Goal: Task Accomplishment & Management: Manage account settings

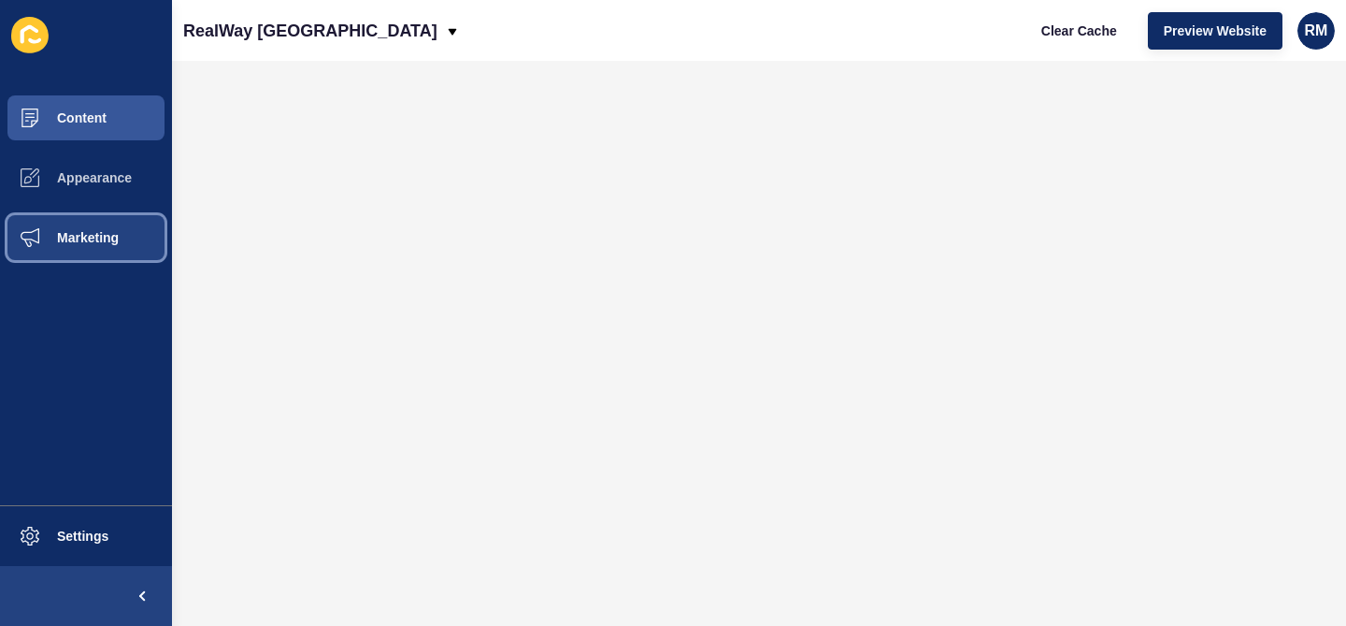
click at [78, 210] on button "Marketing" at bounding box center [86, 238] width 172 height 60
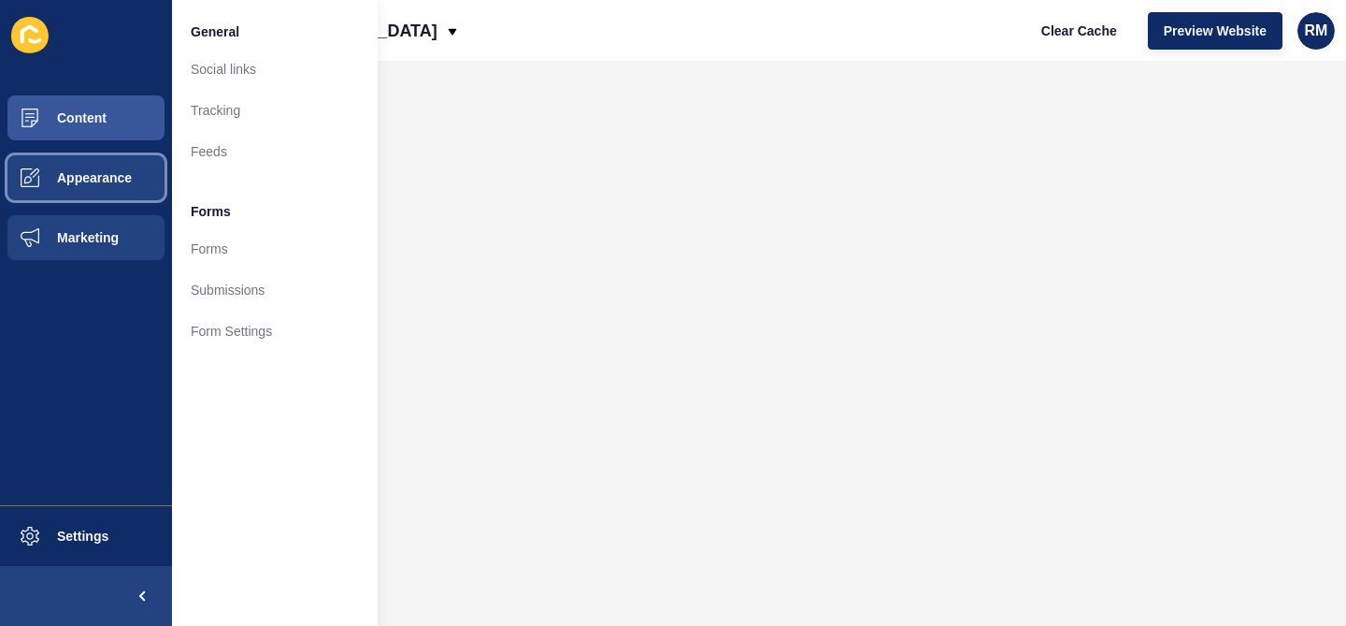
click at [95, 184] on button "Appearance" at bounding box center [86, 178] width 172 height 60
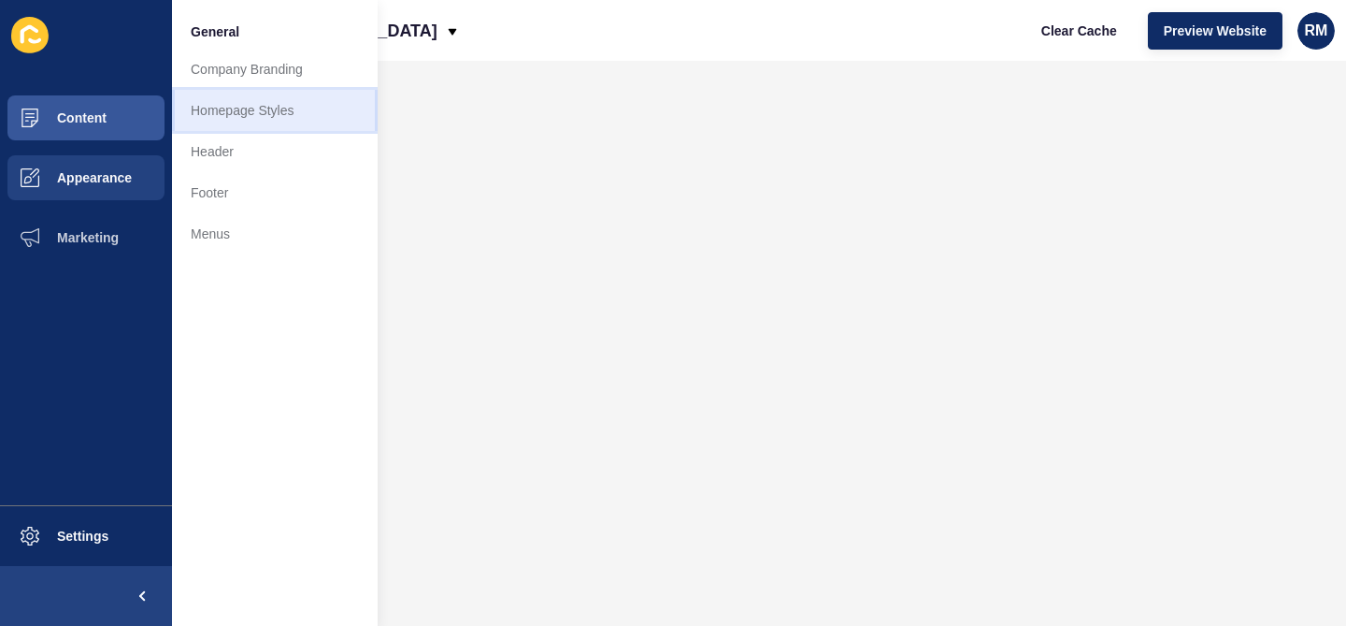
click at [270, 120] on link "Homepage Styles" at bounding box center [275, 110] width 206 height 41
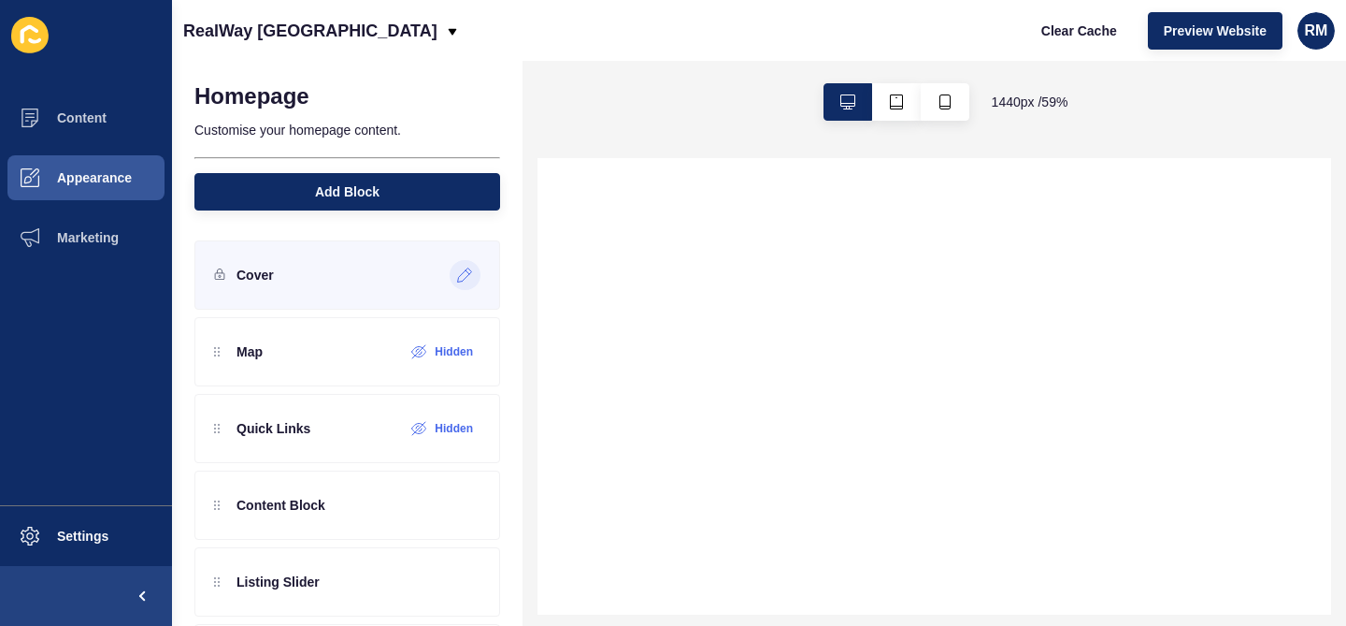
click at [459, 273] on icon at bounding box center [465, 274] width 16 height 15
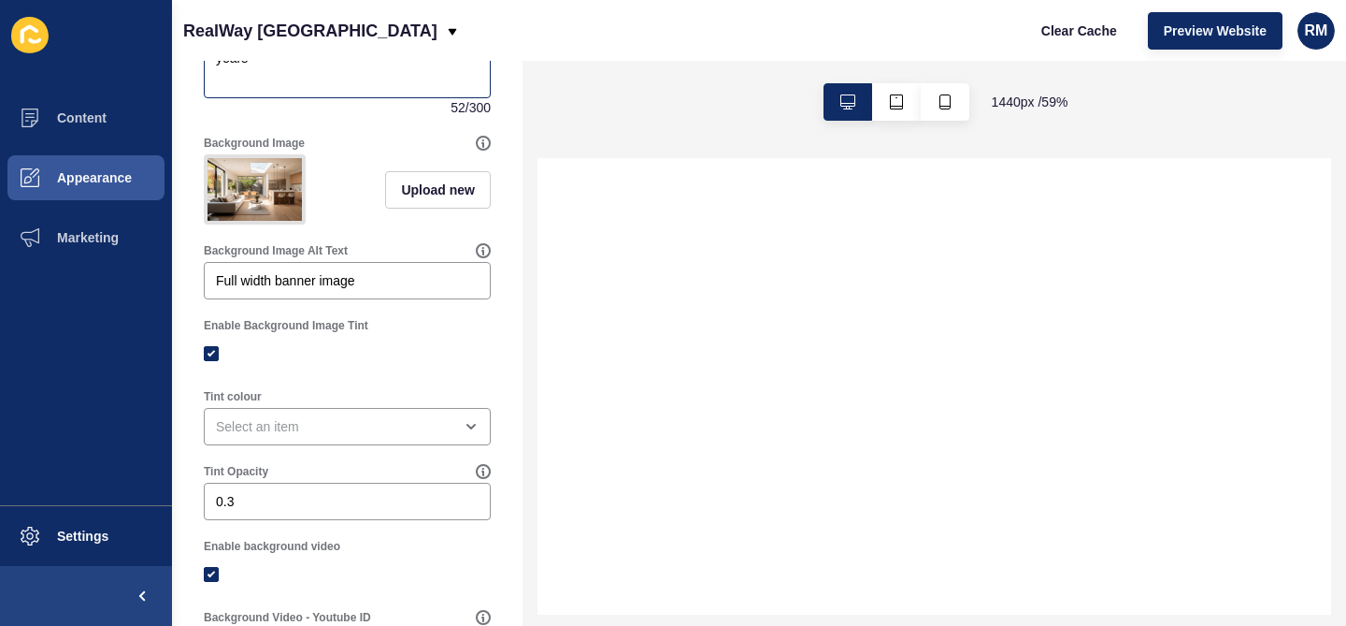
scroll to position [660, 0]
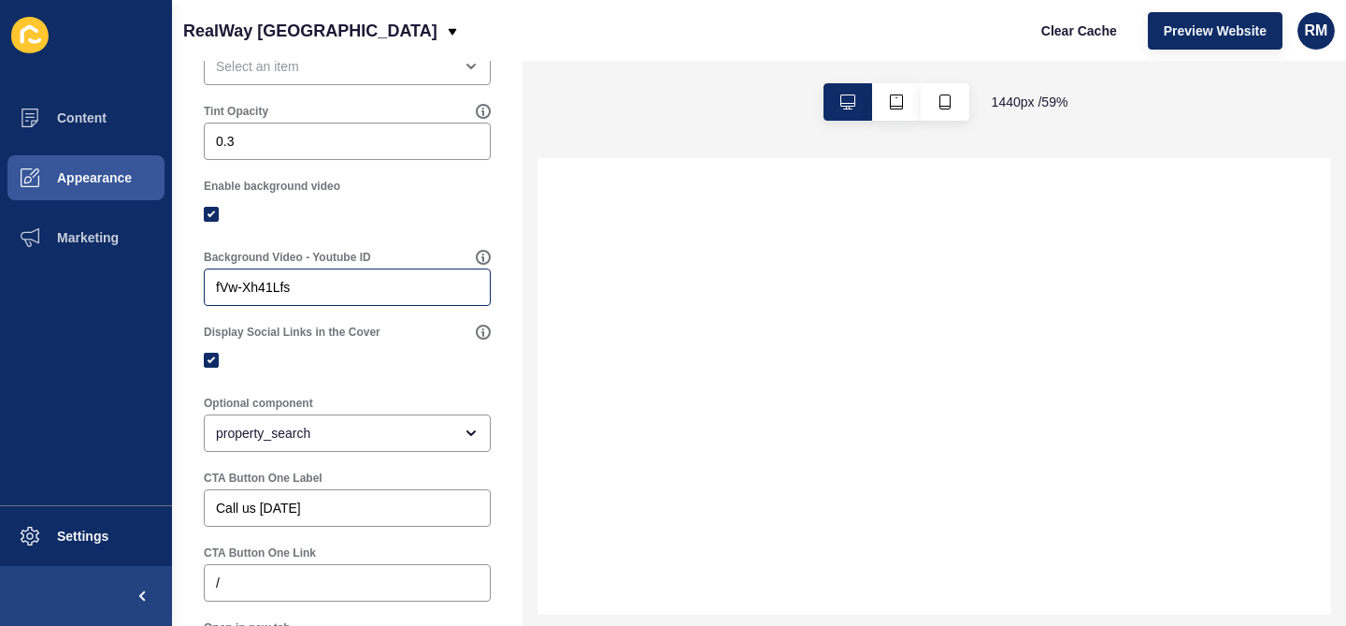
select select
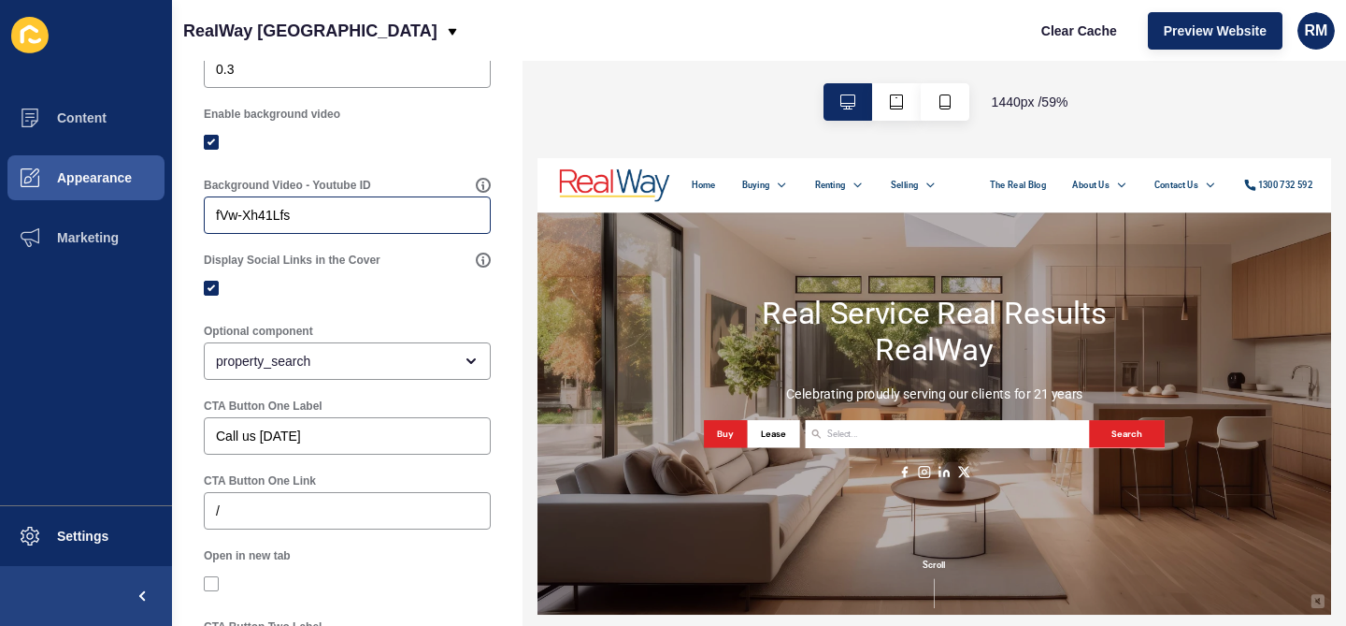
scroll to position [742, 0]
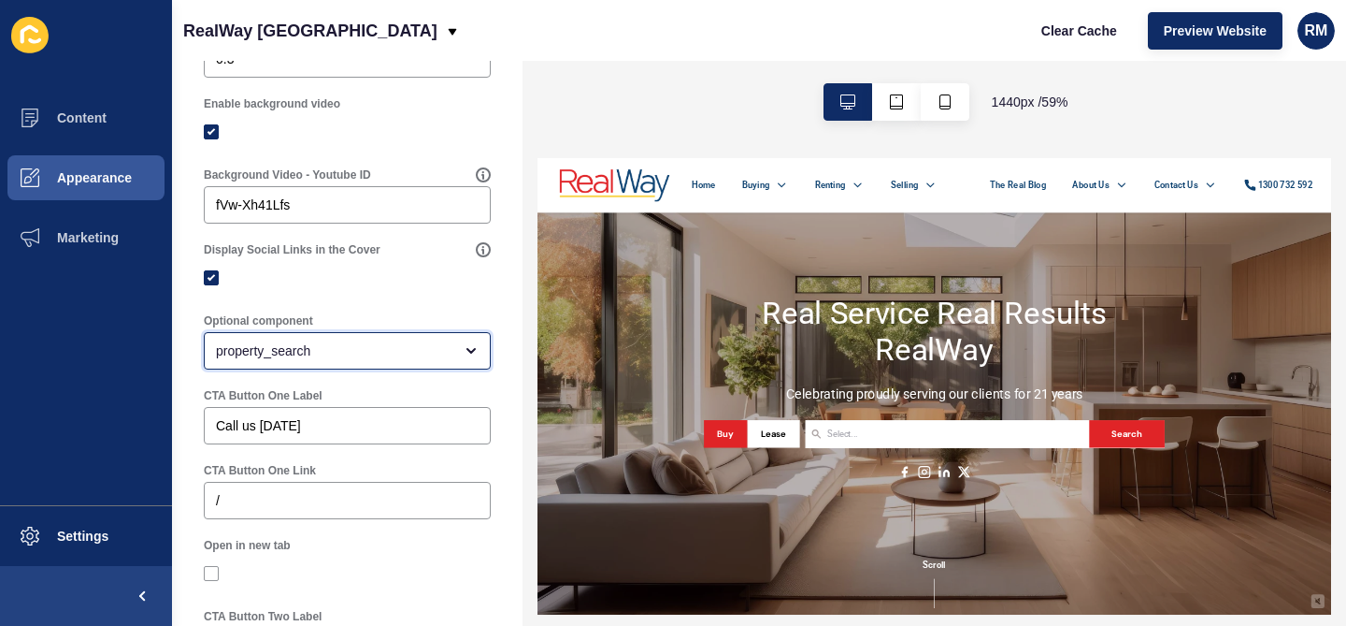
click at [366, 351] on div "property_search" at bounding box center [334, 350] width 237 height 19
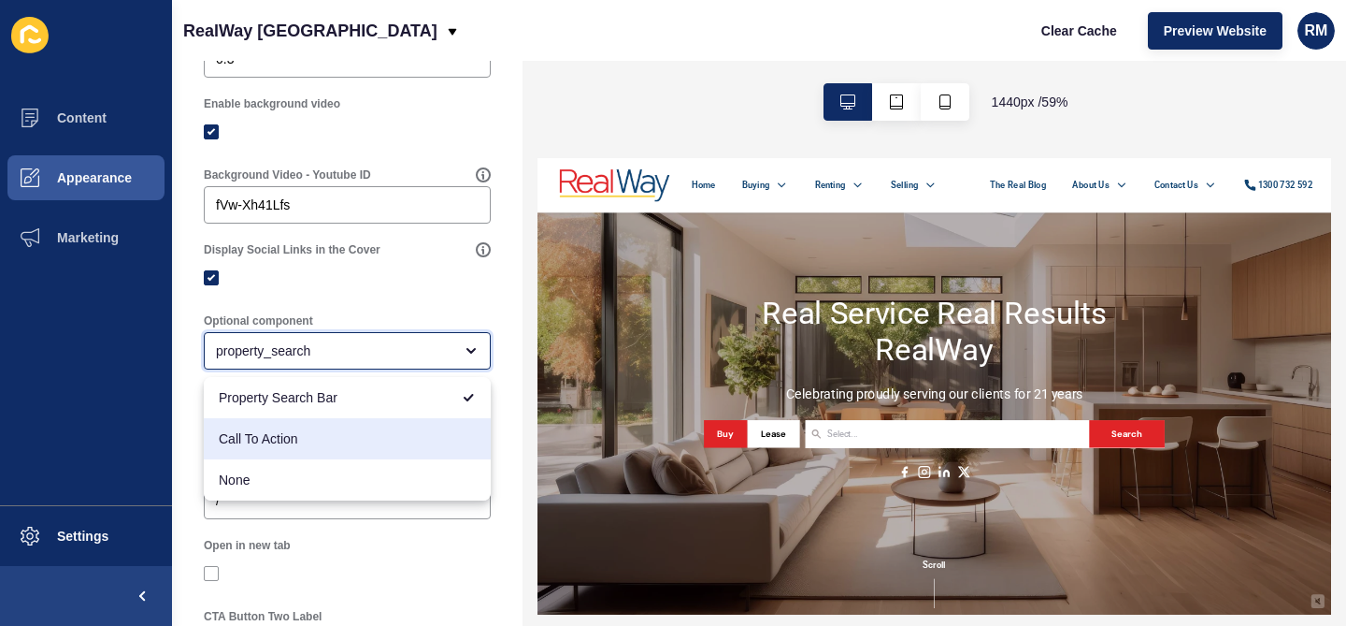
click at [320, 444] on span "Call To Action" at bounding box center [347, 438] width 257 height 19
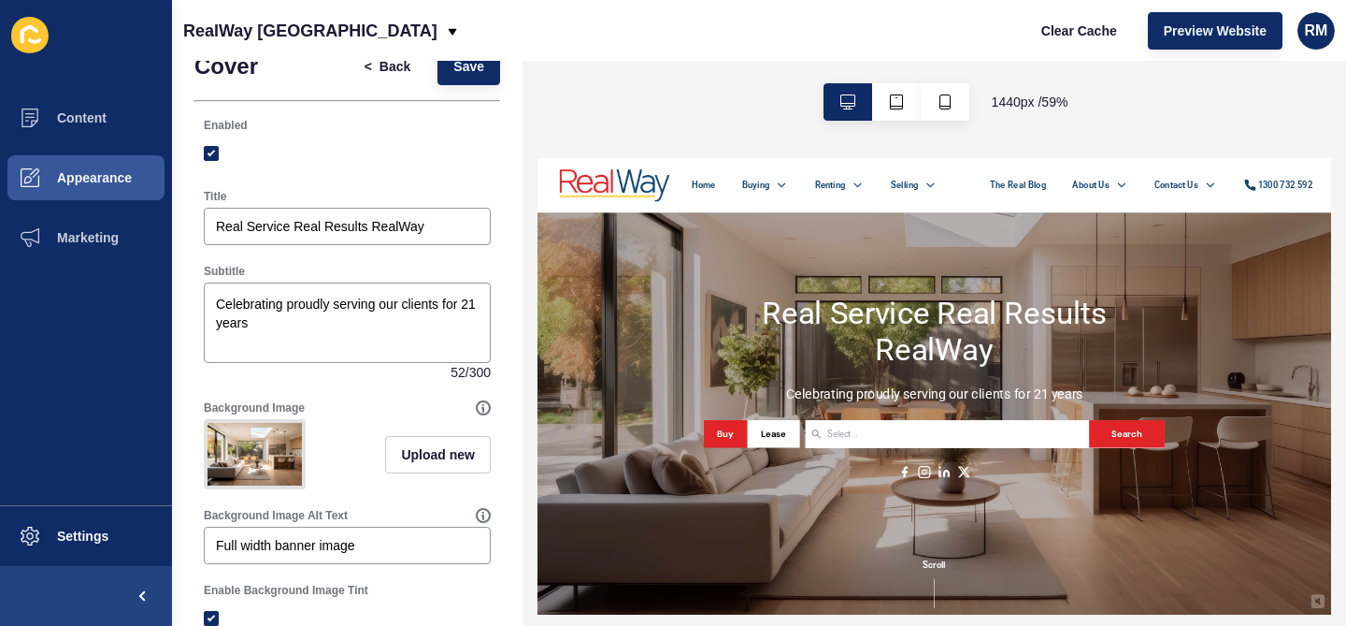
scroll to position [0, 0]
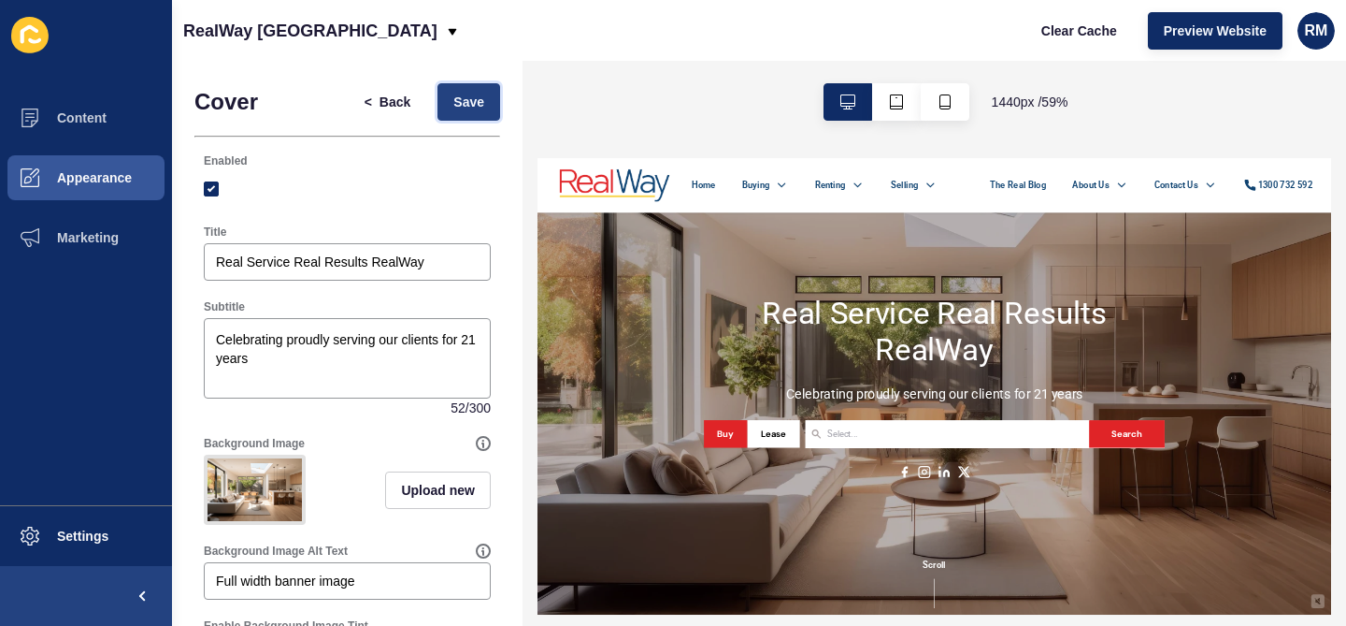
click at [475, 98] on span "Save" at bounding box center [468, 102] width 31 height 19
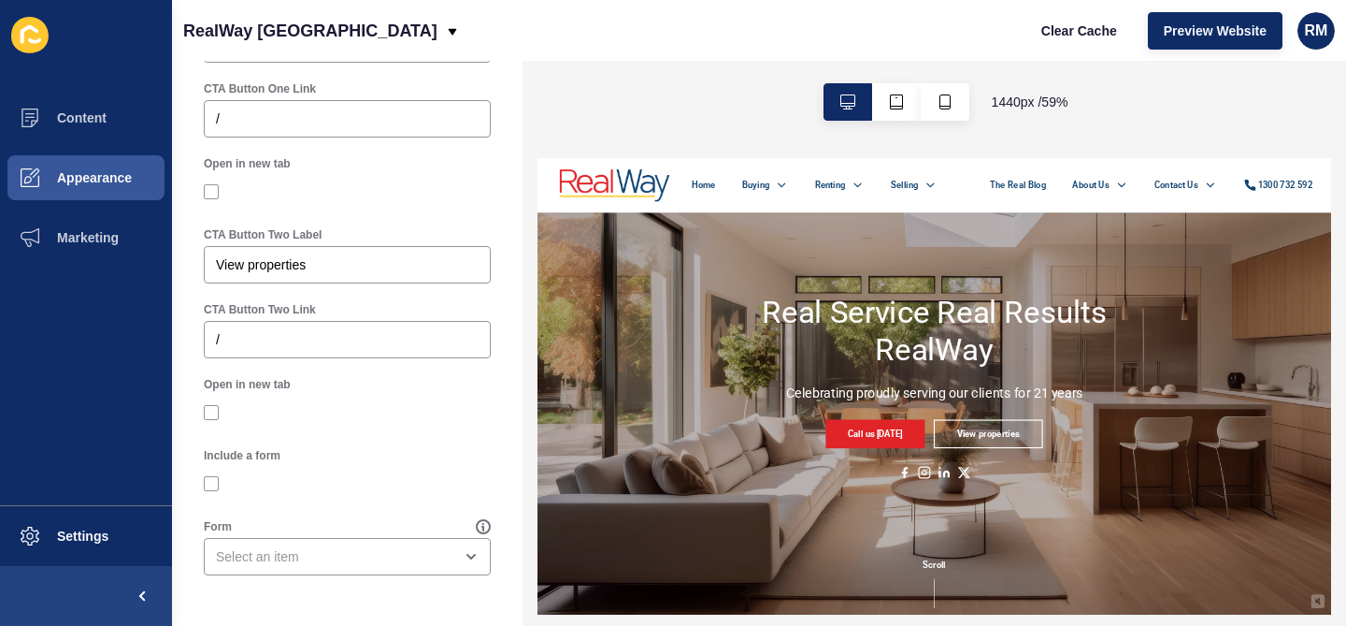
scroll to position [885, 0]
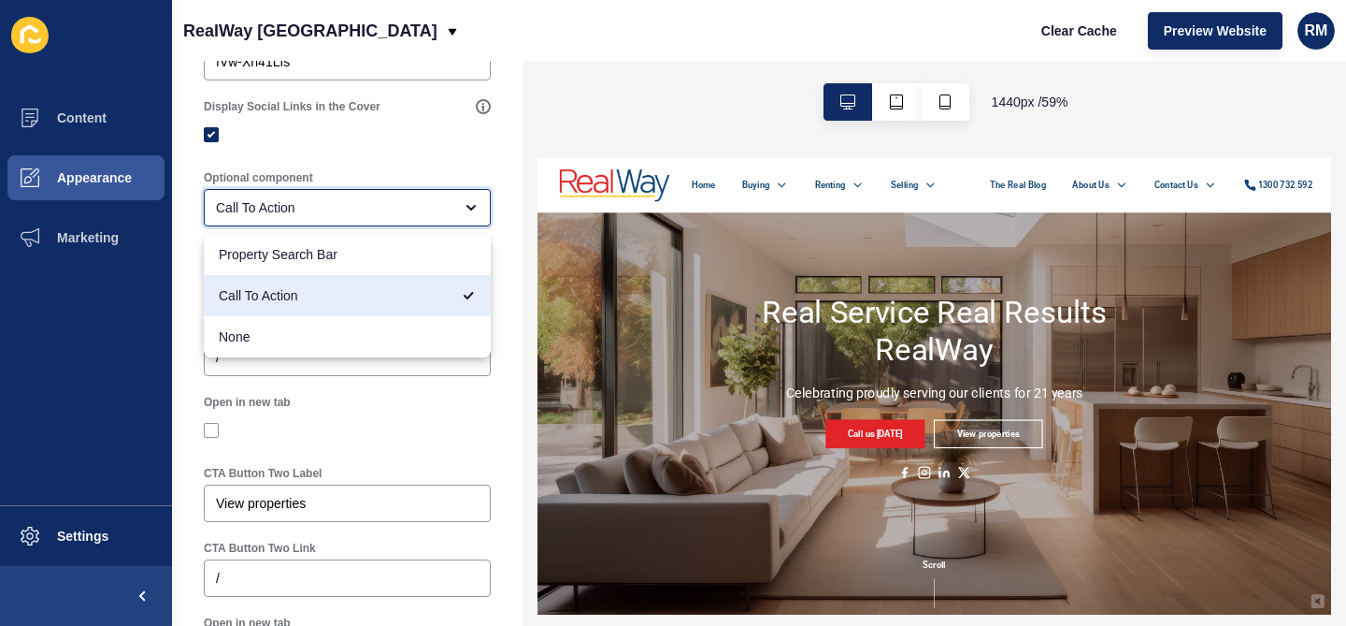
click at [317, 219] on div "Call To Action" at bounding box center [347, 207] width 287 height 37
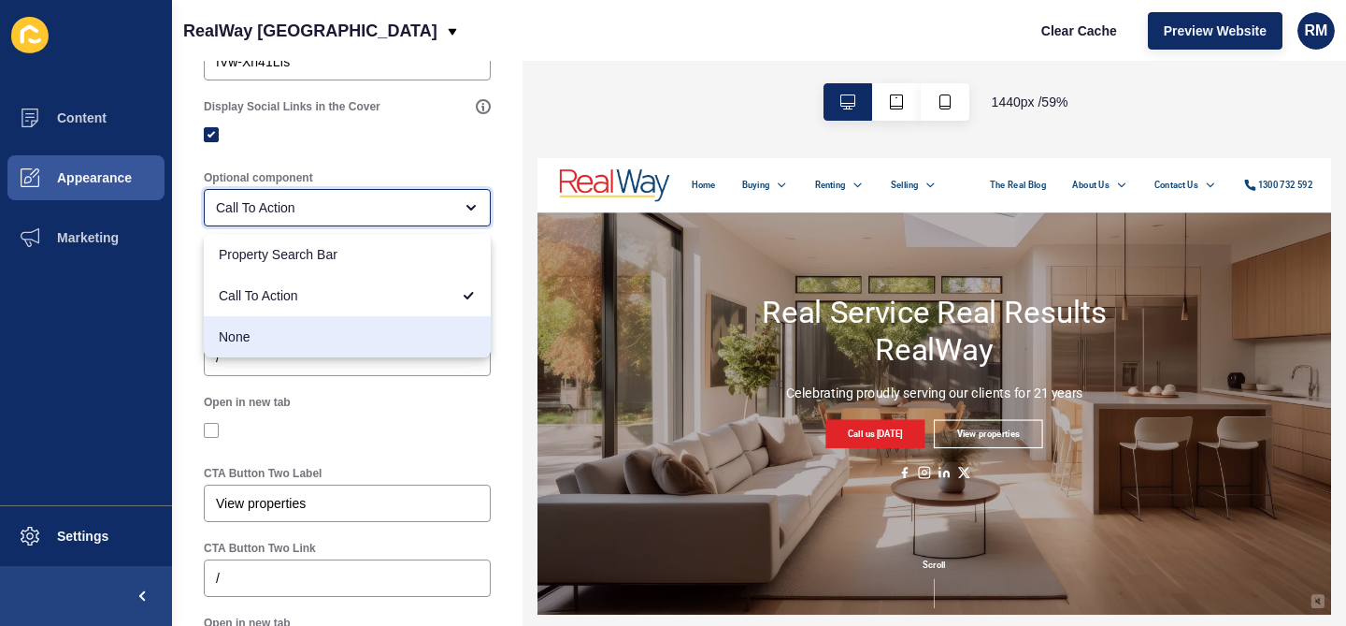
click at [297, 338] on span "None" at bounding box center [347, 336] width 257 height 19
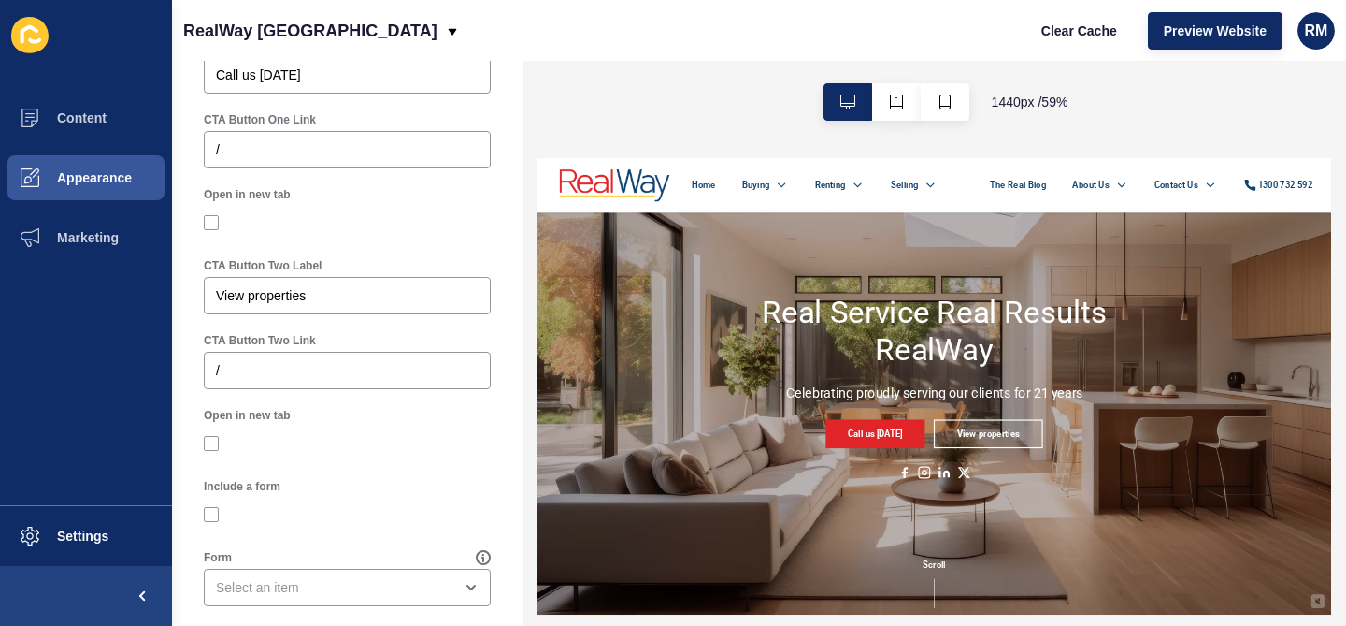
scroll to position [1124, 0]
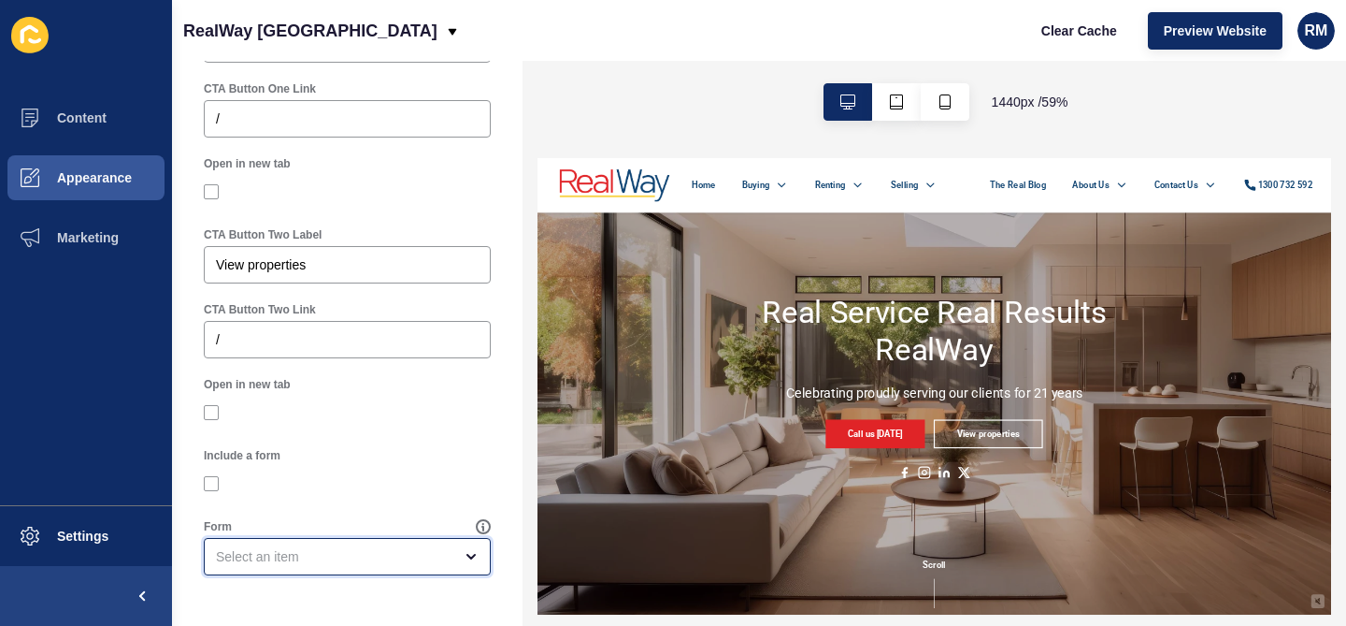
click at [321, 554] on div "open menu" at bounding box center [334, 556] width 237 height 19
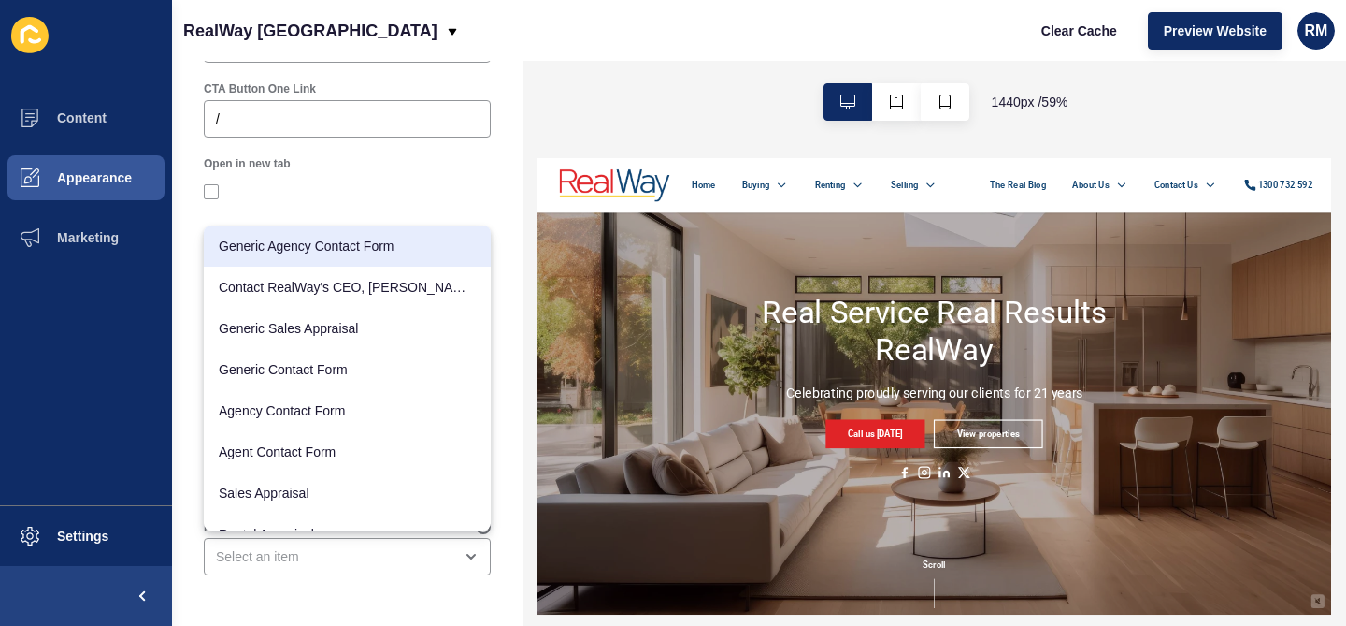
click at [408, 186] on div at bounding box center [347, 191] width 287 height 17
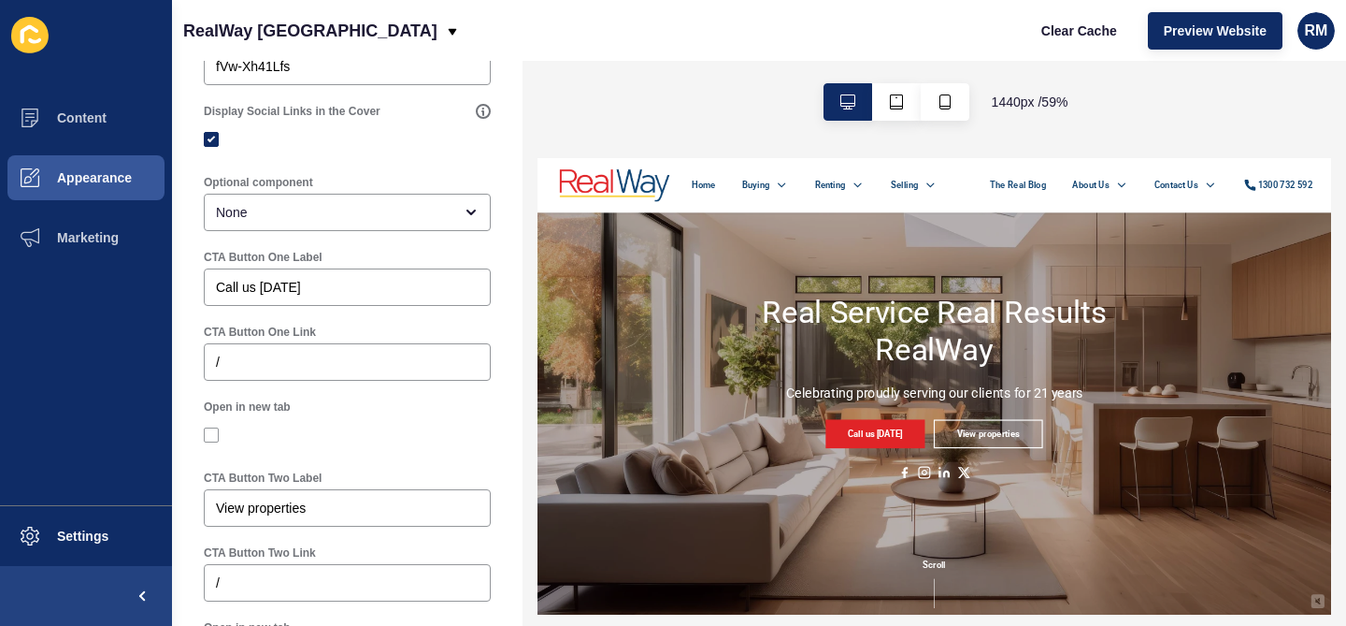
scroll to position [794, 0]
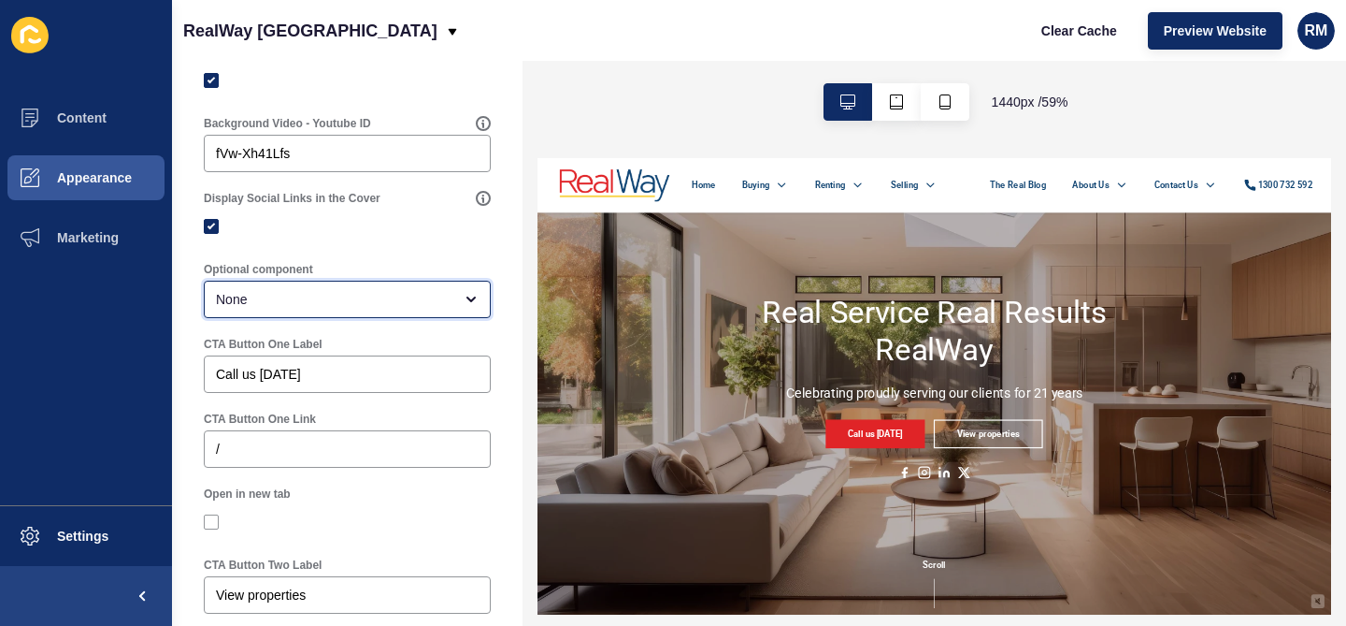
click at [363, 304] on div "None" at bounding box center [334, 299] width 237 height 19
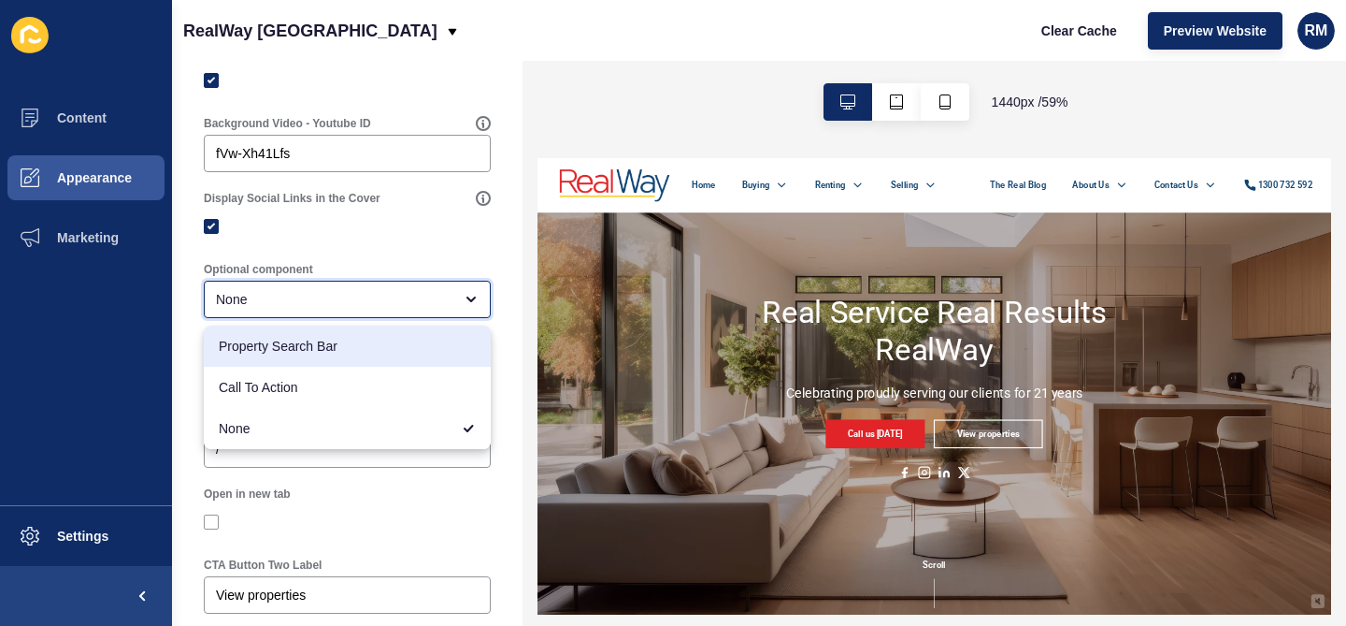
click at [327, 353] on span "Property Search Bar" at bounding box center [347, 346] width 257 height 19
type input "Property Search Bar"
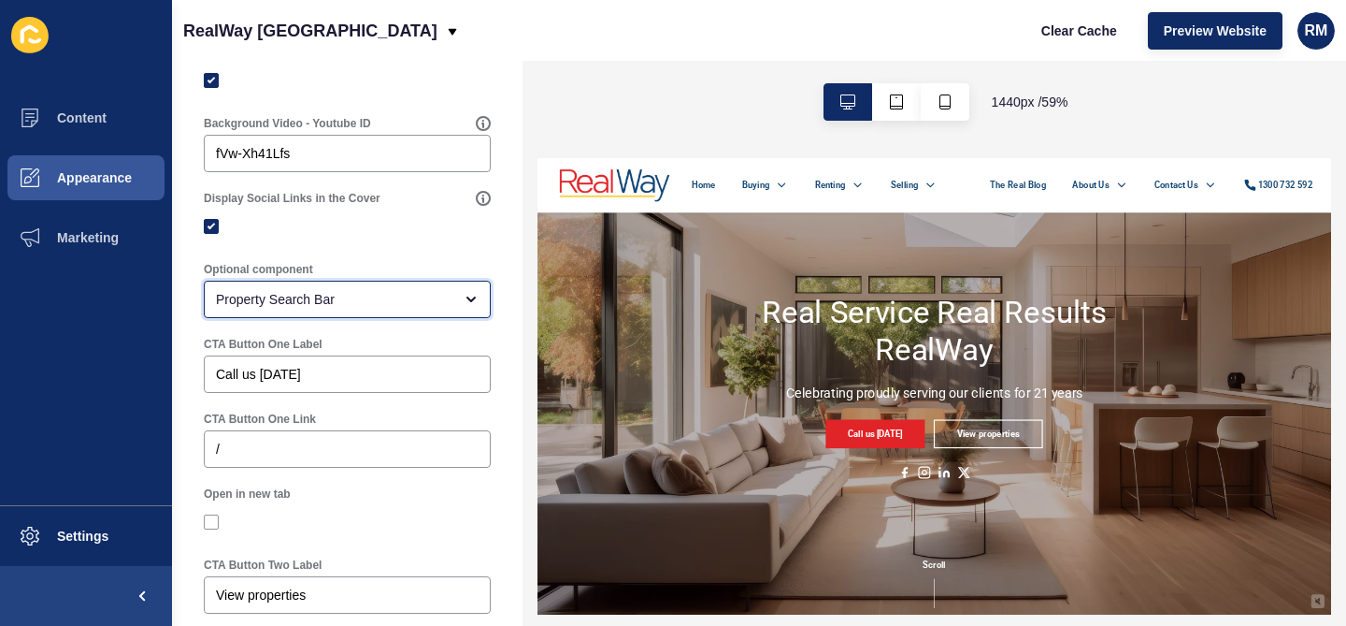
scroll to position [0, 0]
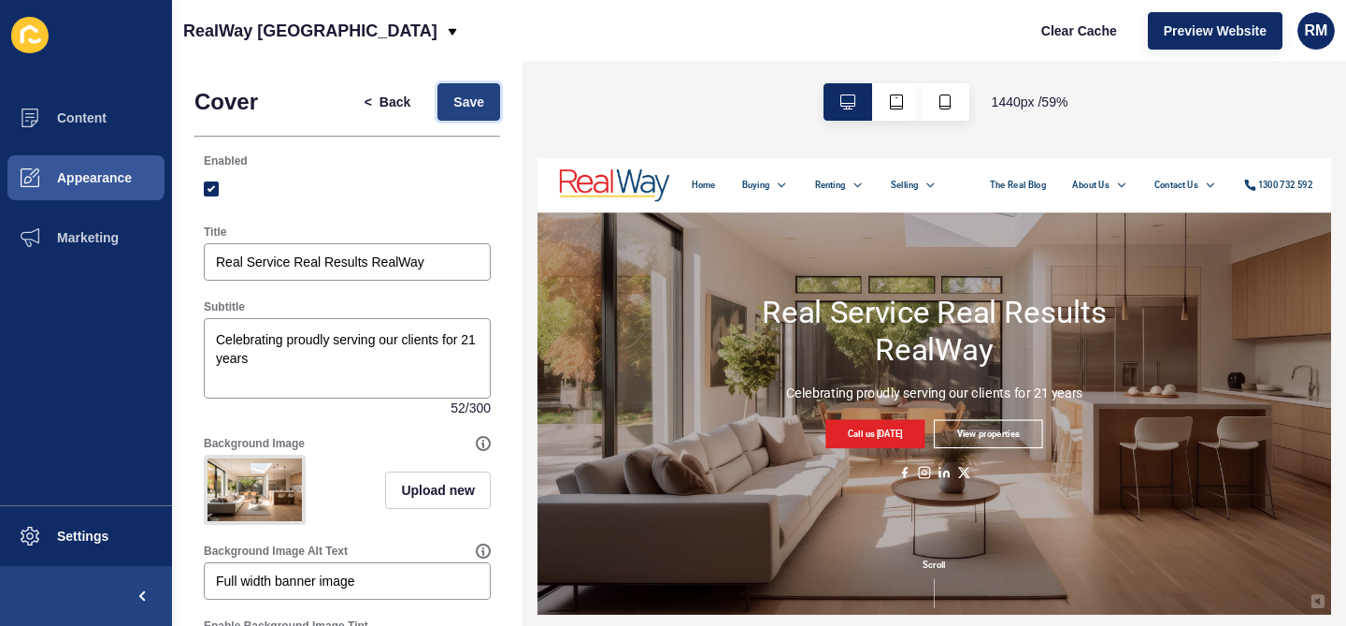
click at [461, 91] on button "Save" at bounding box center [469, 101] width 63 height 37
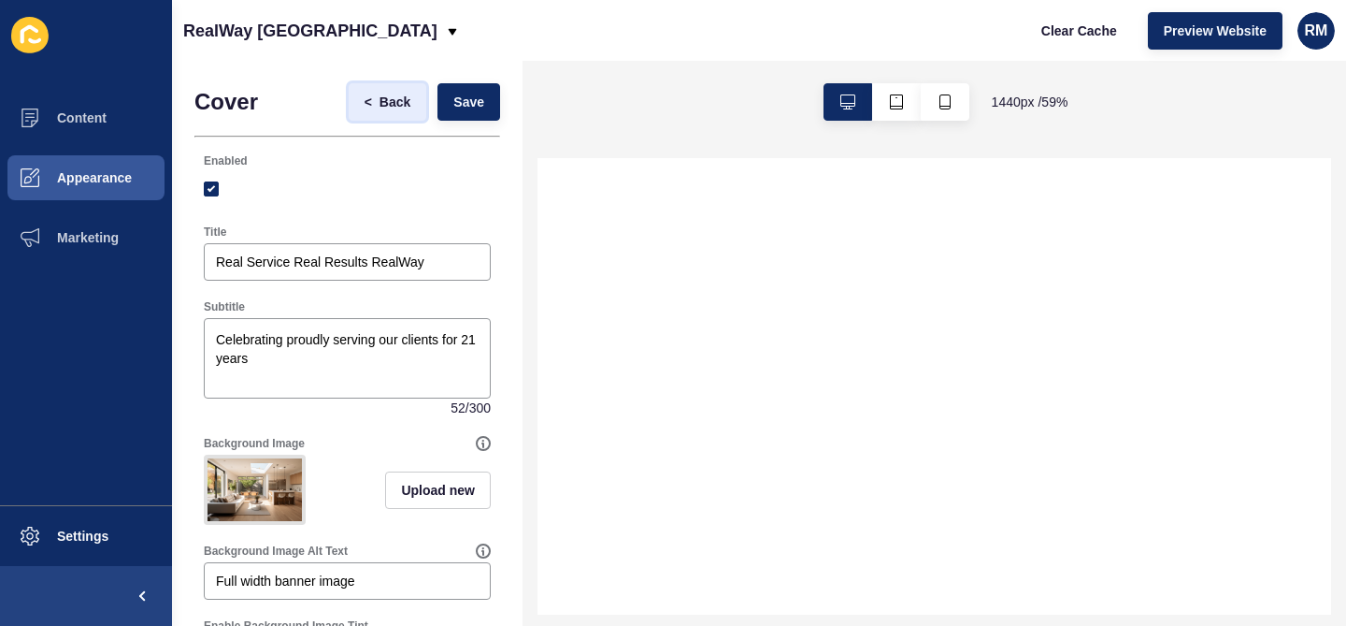
click at [410, 89] on button "< Back" at bounding box center [388, 101] width 79 height 37
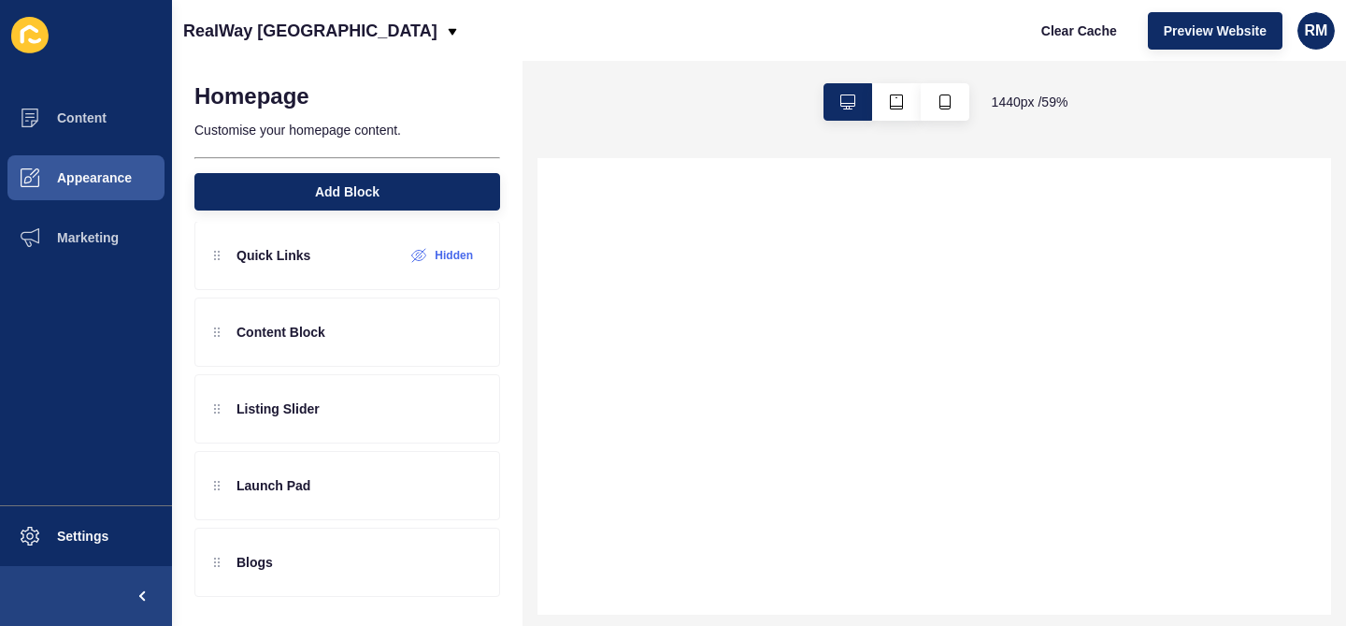
scroll to position [174, 0]
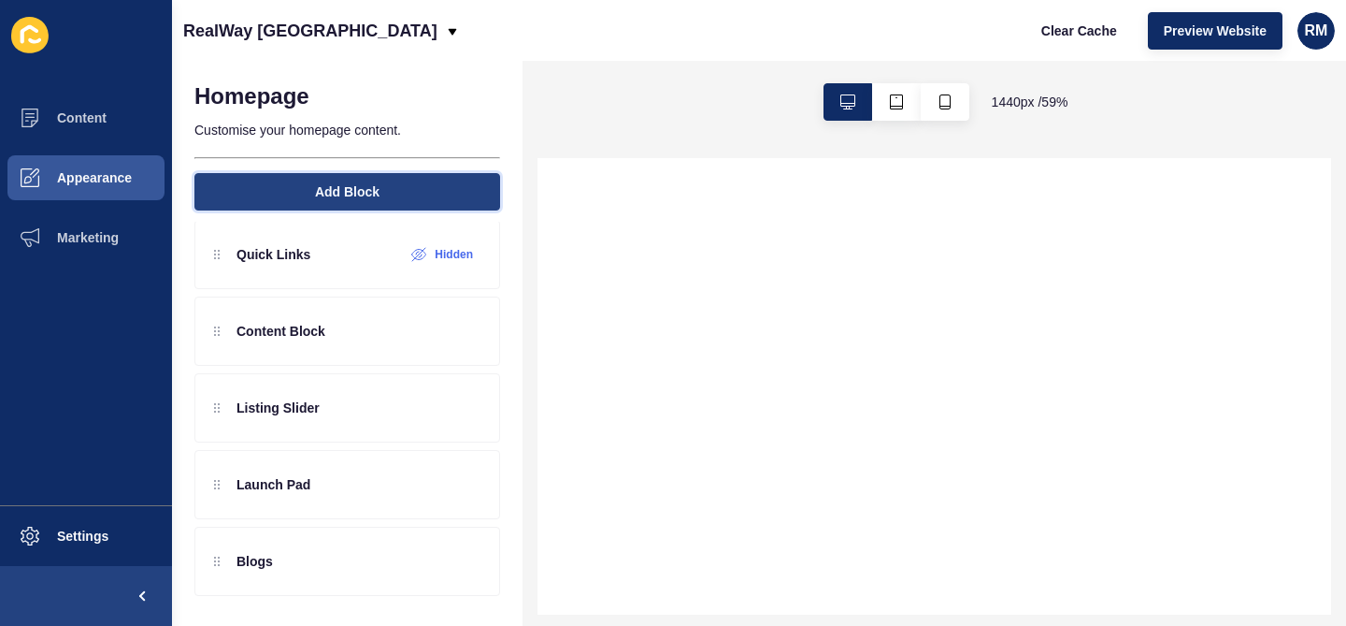
click at [410, 197] on button "Add Block" at bounding box center [347, 191] width 306 height 37
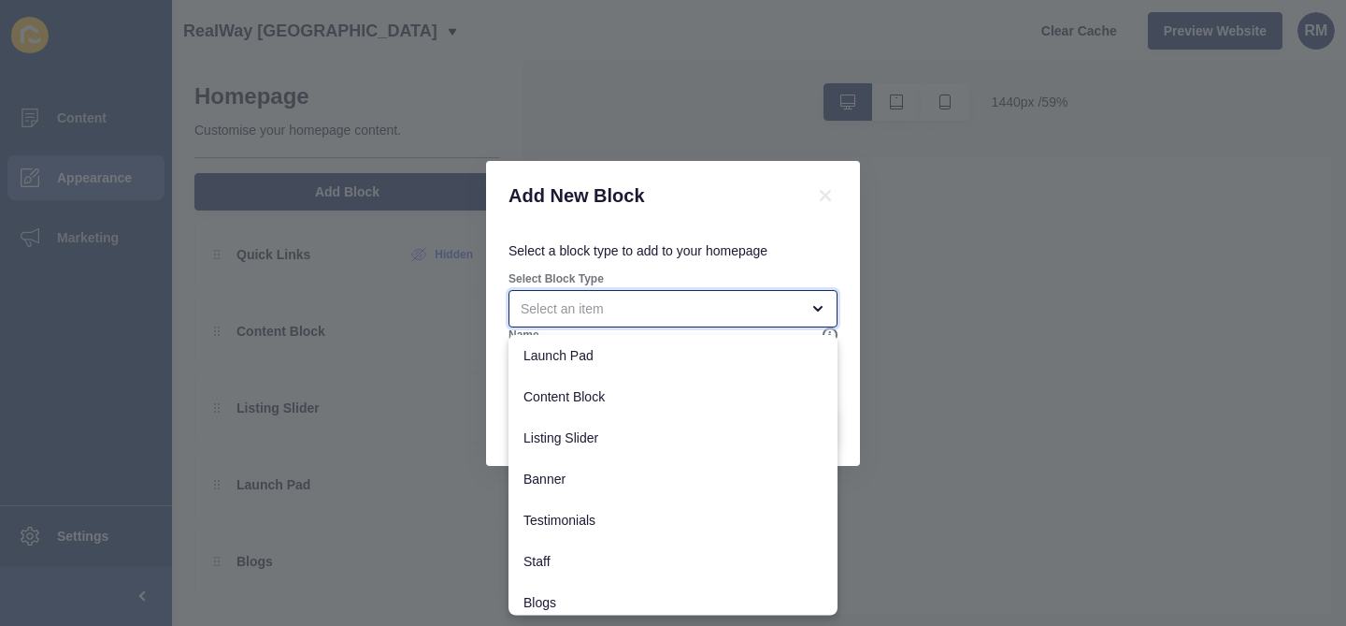
select select
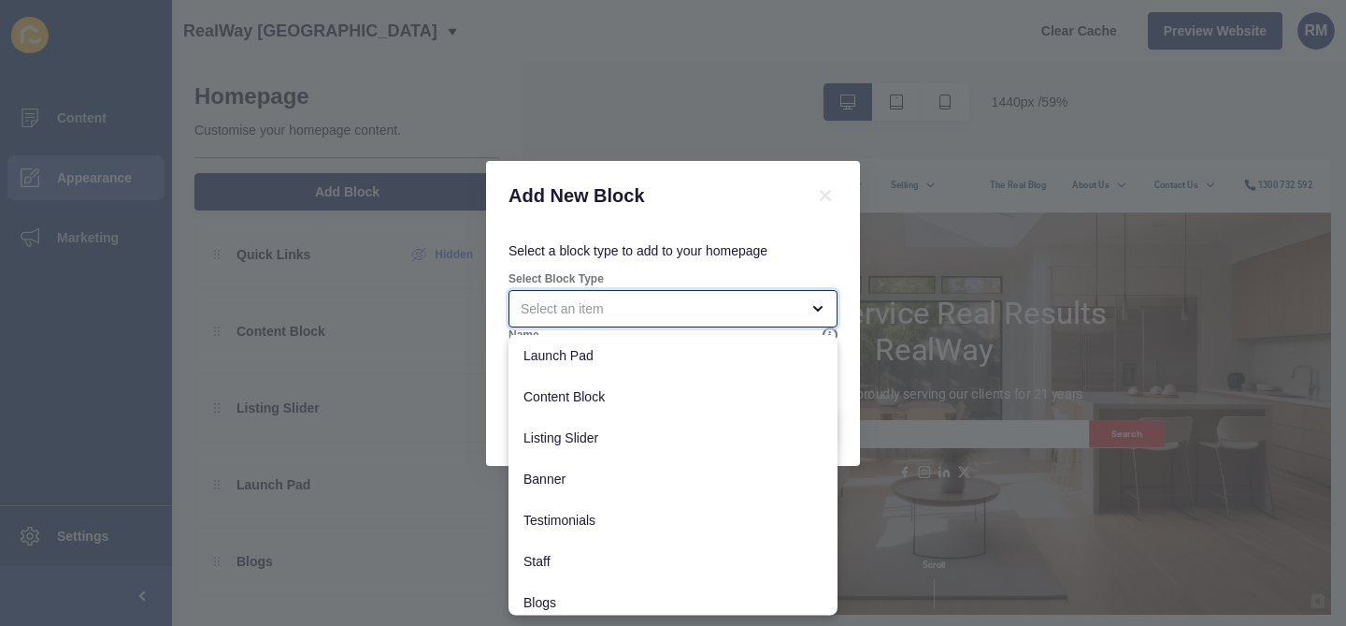
click at [619, 323] on div "close menu" at bounding box center [673, 308] width 329 height 37
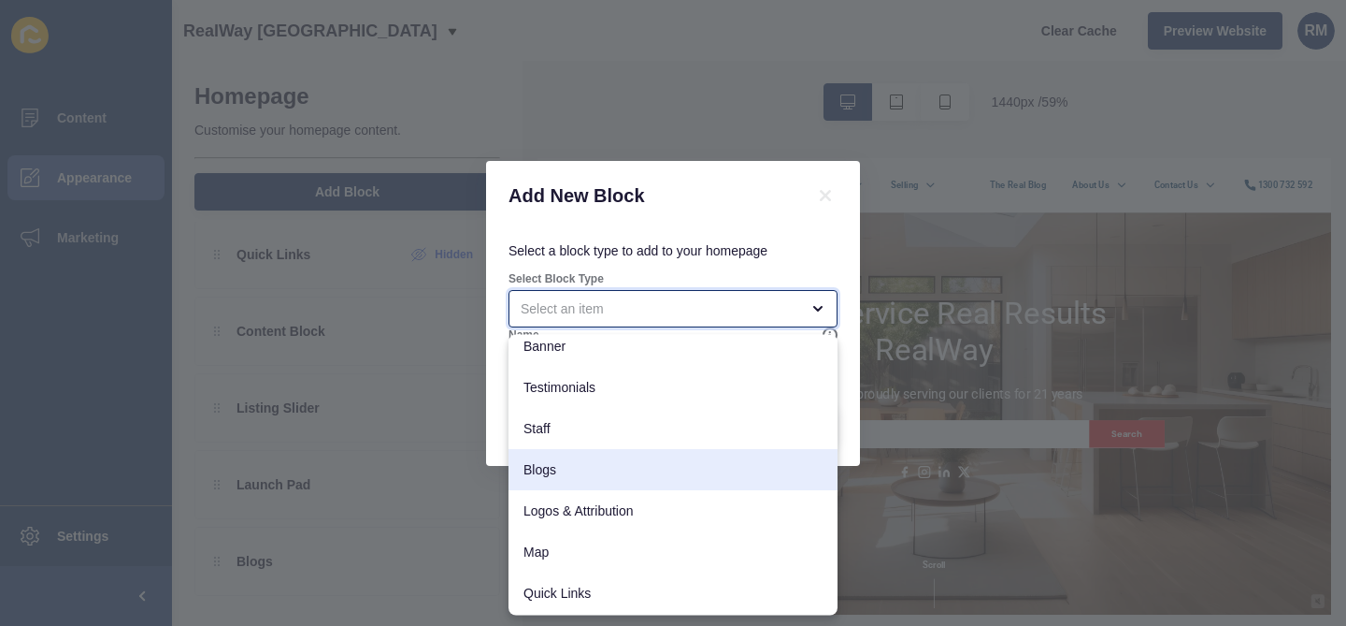
scroll to position [126, 0]
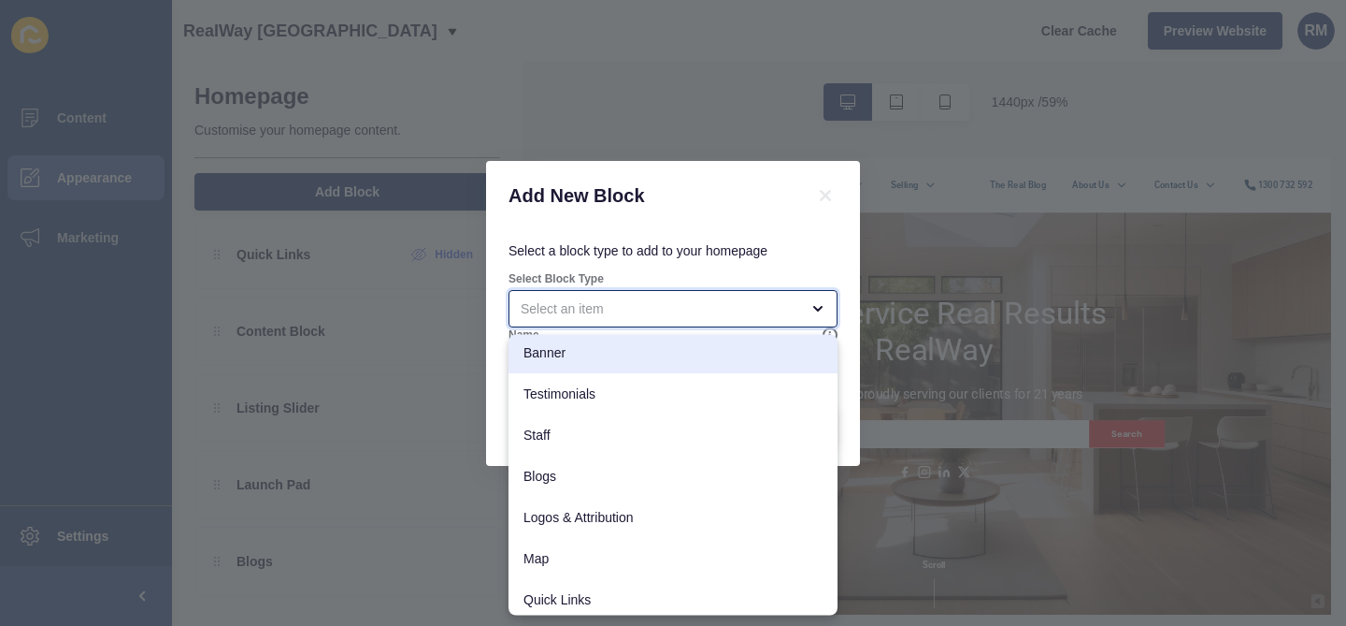
click at [735, 348] on span "Banner" at bounding box center [673, 352] width 299 height 19
type input "Banner"
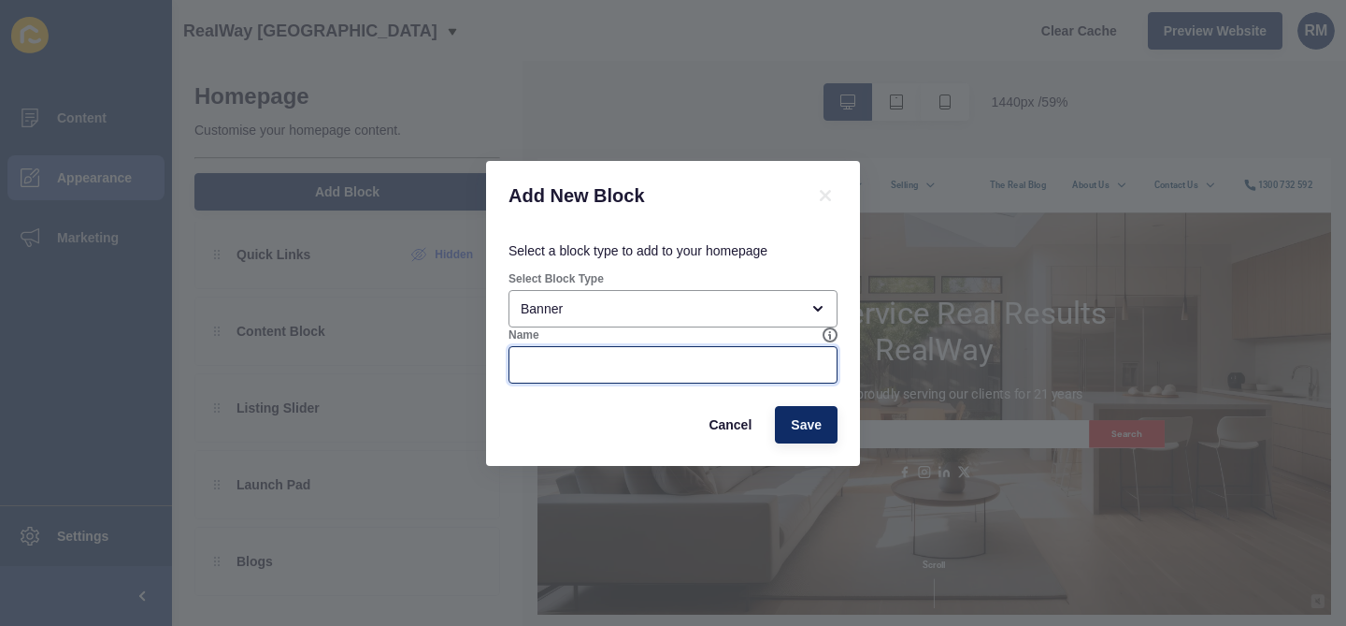
click at [610, 357] on input "Name" at bounding box center [673, 364] width 305 height 19
type input "test"
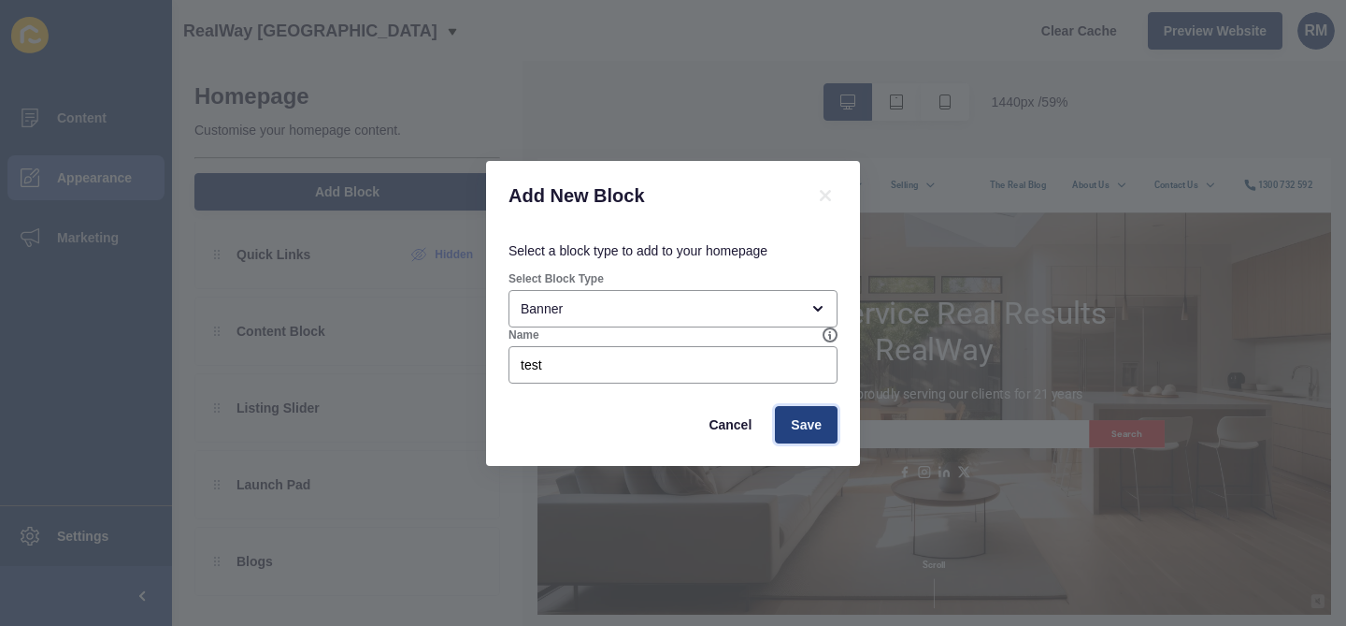
click at [800, 425] on span "Save" at bounding box center [806, 424] width 31 height 19
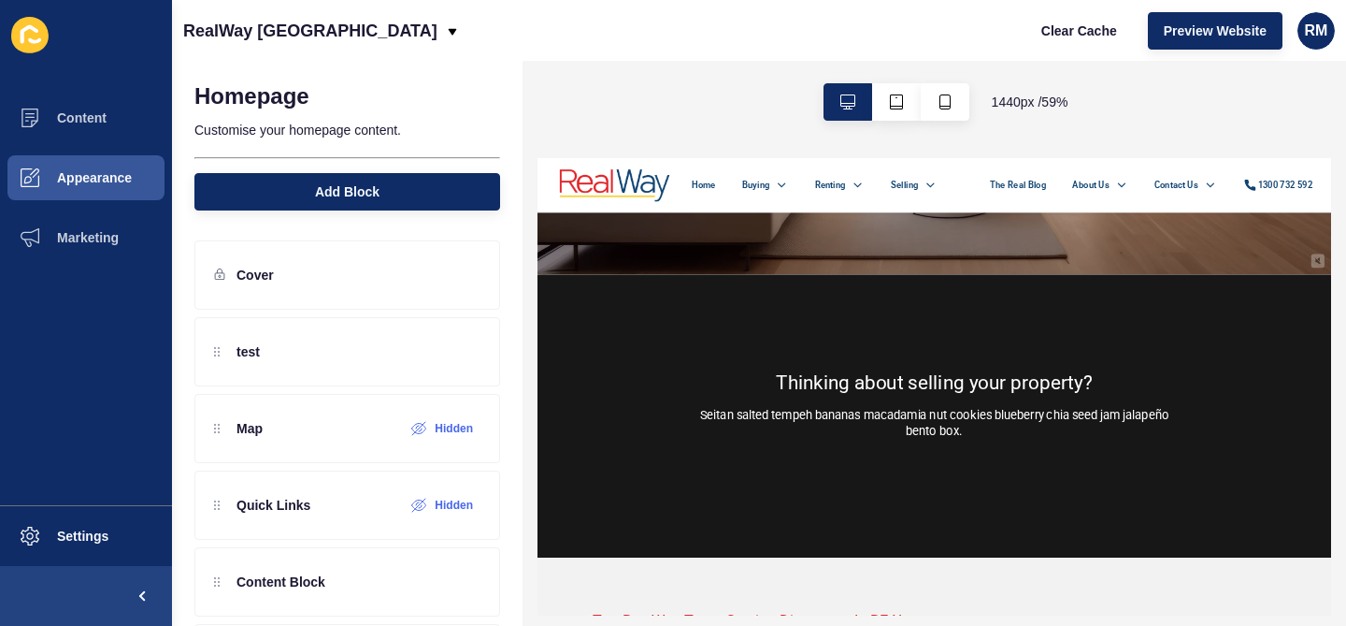
scroll to position [593, 0]
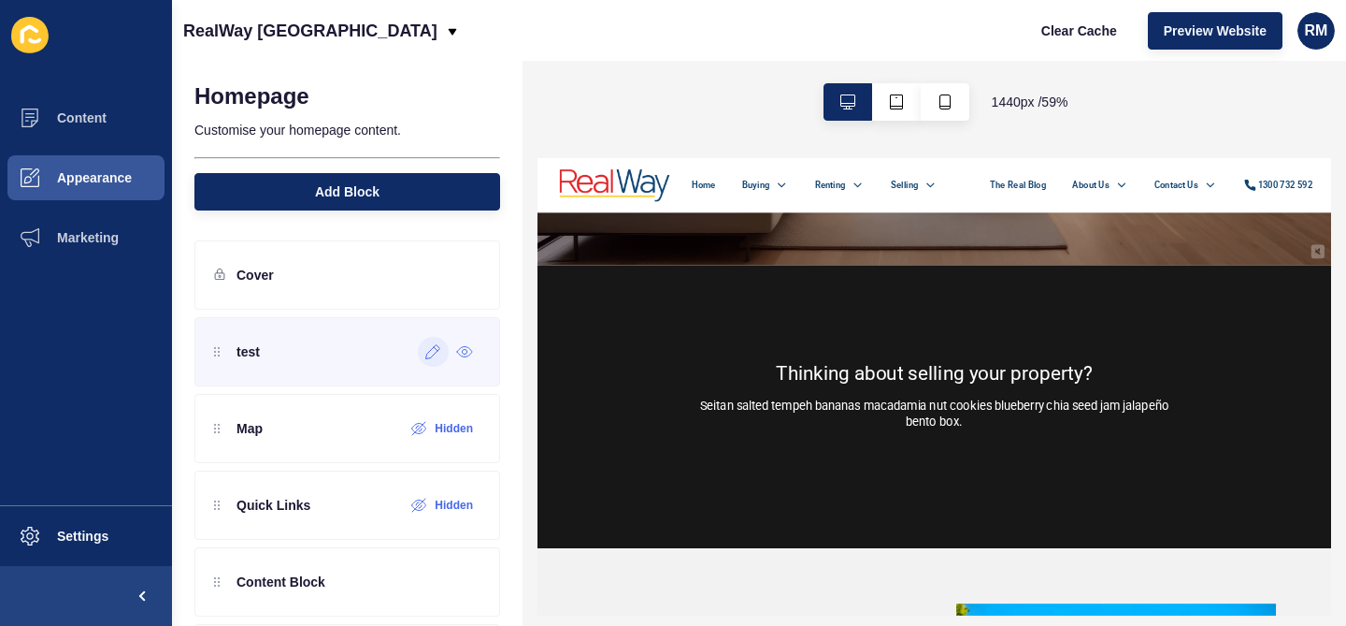
click at [437, 359] on div at bounding box center [433, 352] width 31 height 30
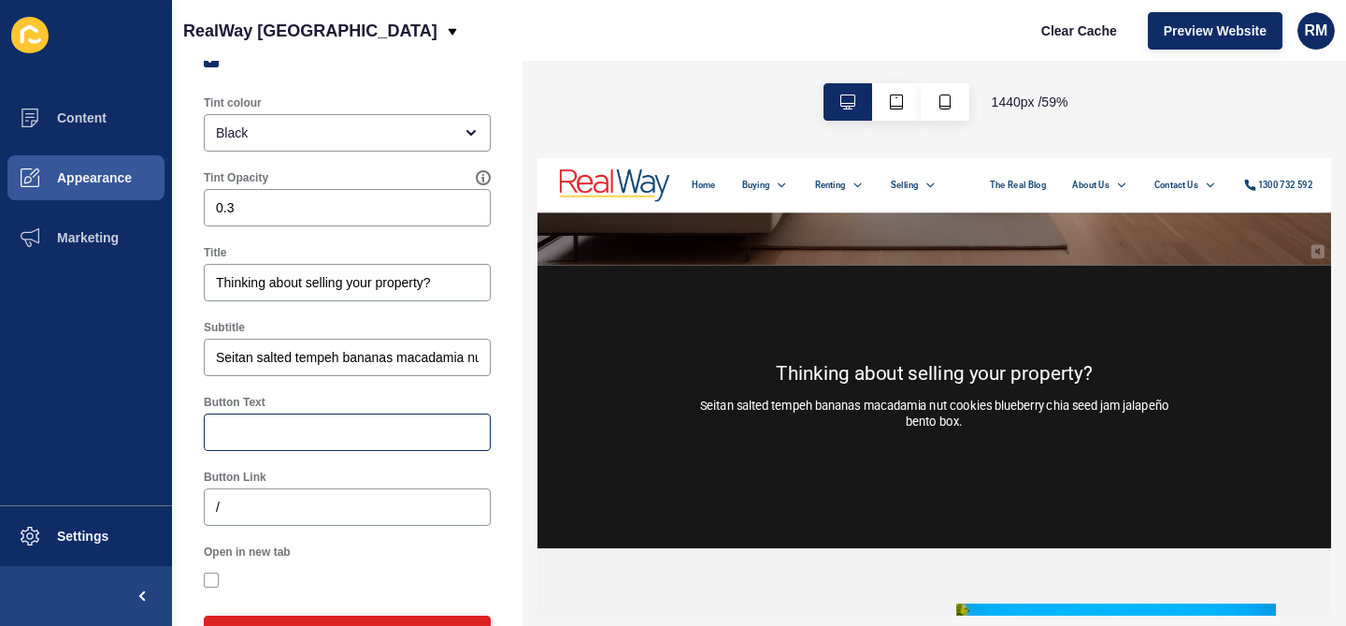
scroll to position [441, 0]
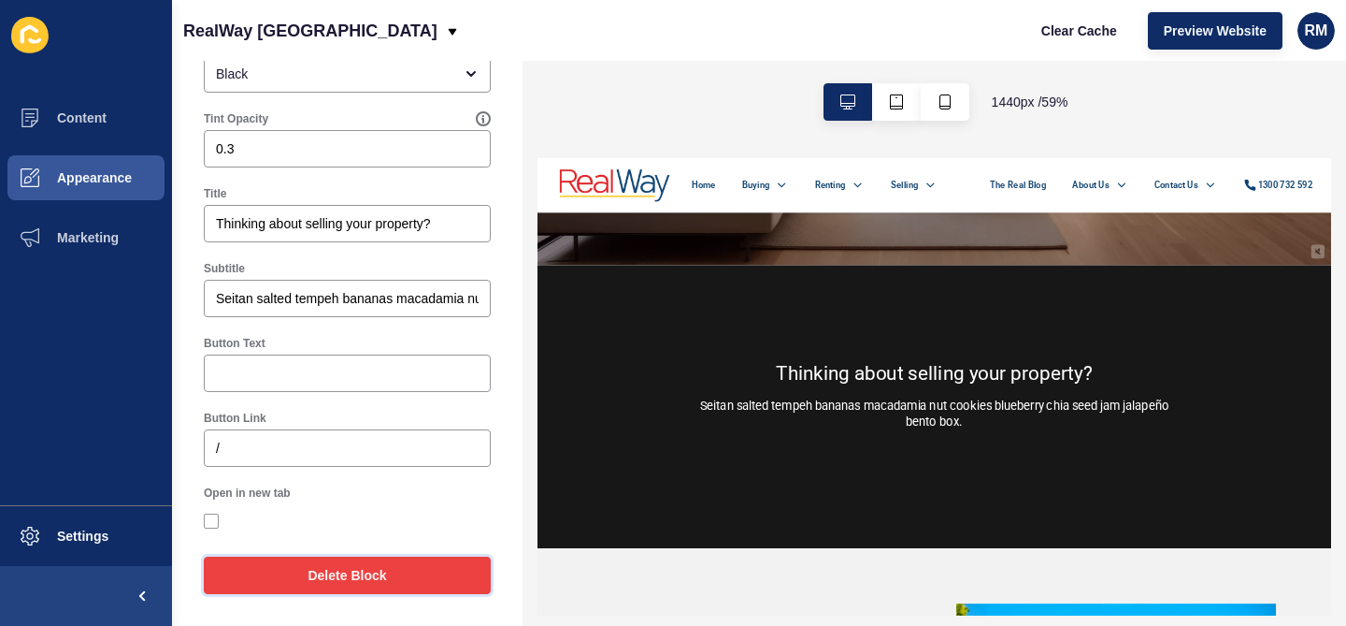
click at [334, 582] on span "Delete Block" at bounding box center [347, 575] width 79 height 19
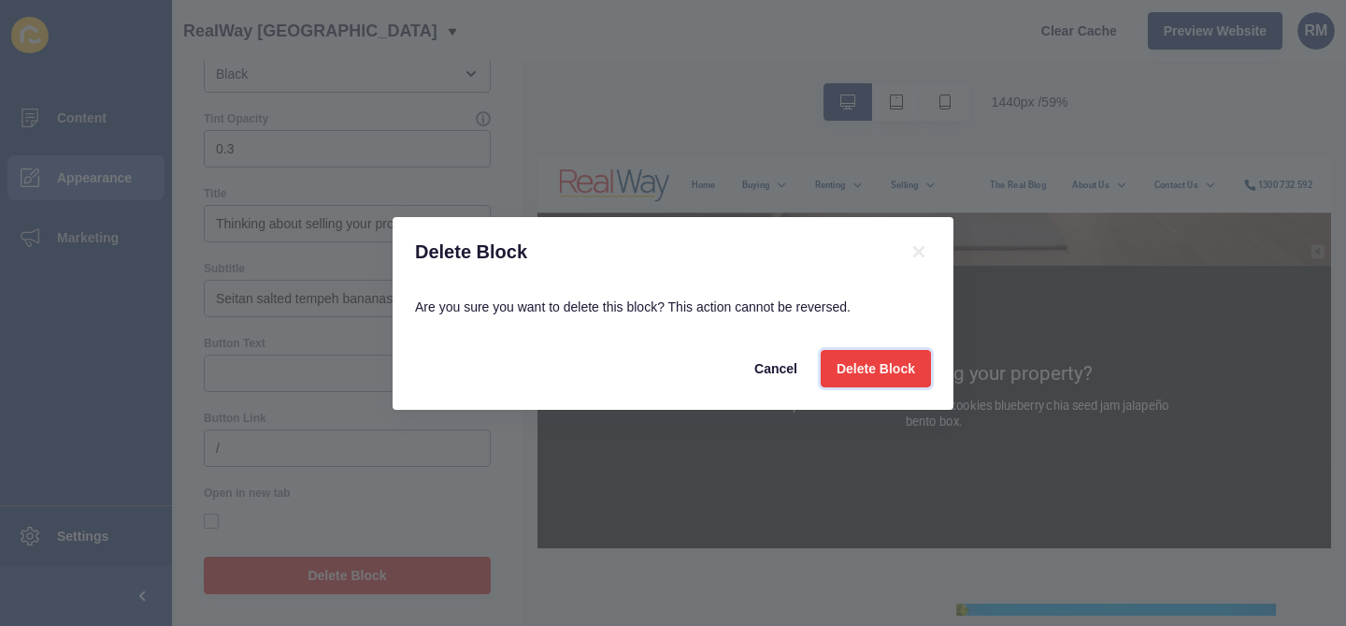
click at [832, 367] on button "Delete Block" at bounding box center [876, 368] width 110 height 37
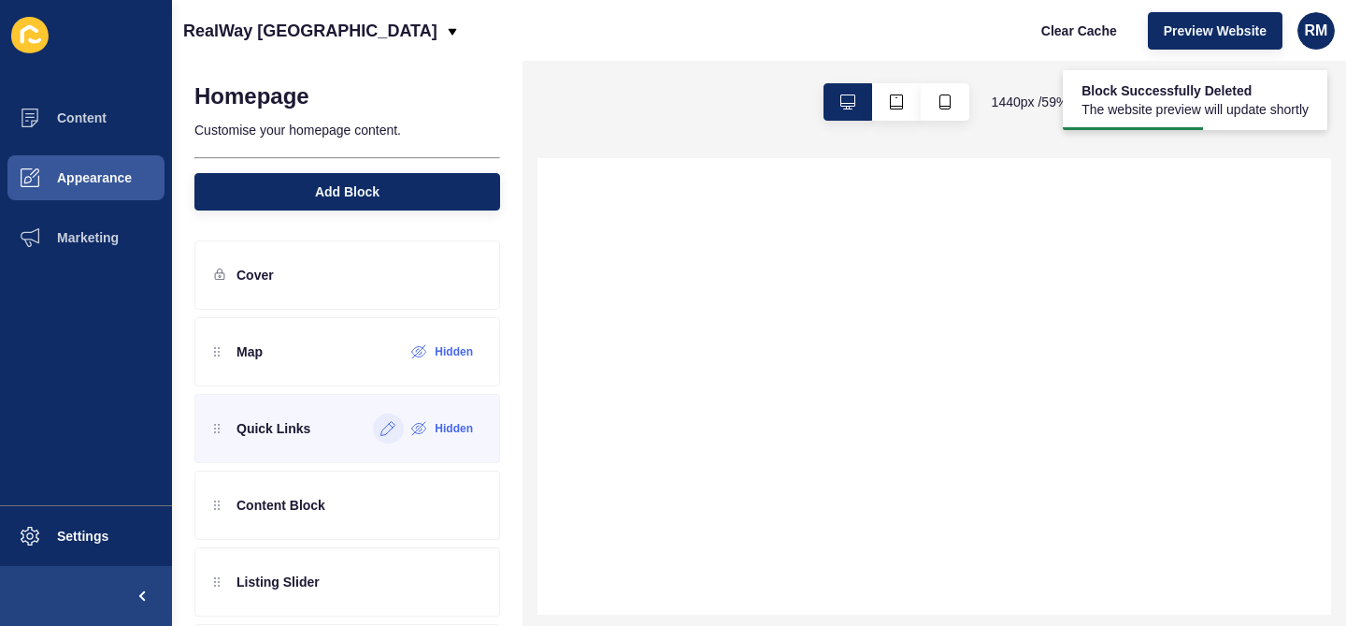
scroll to position [95, 0]
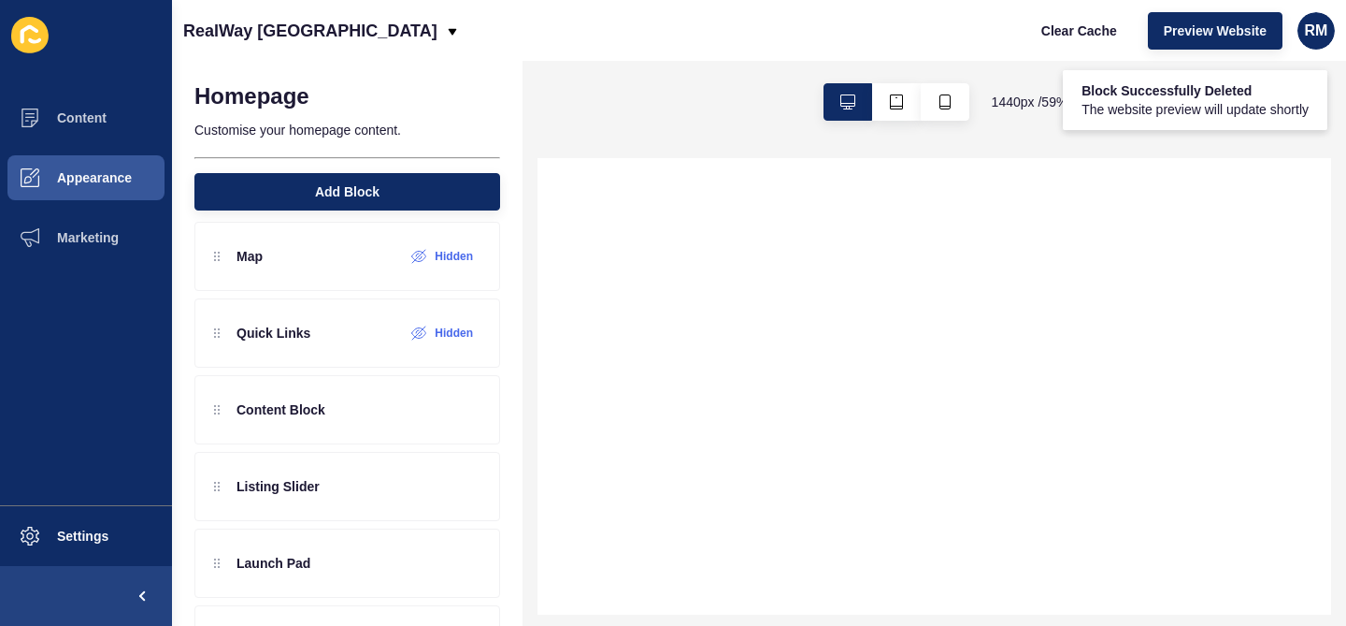
select select
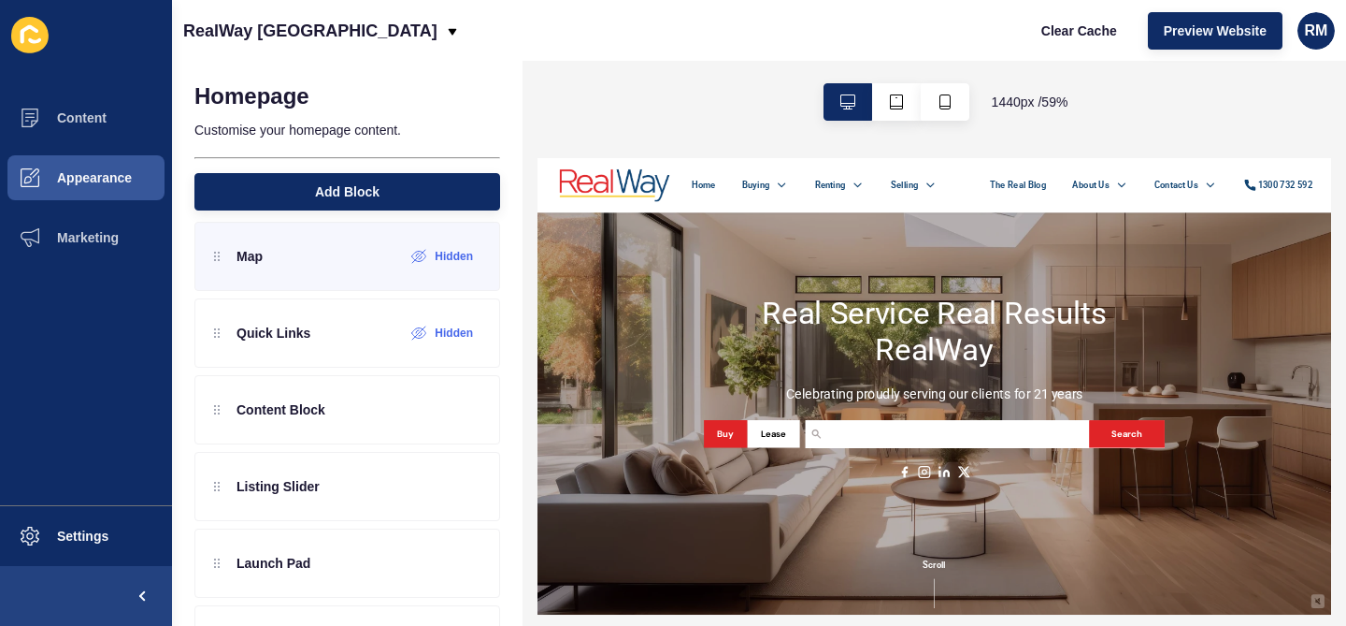
scroll to position [0, 0]
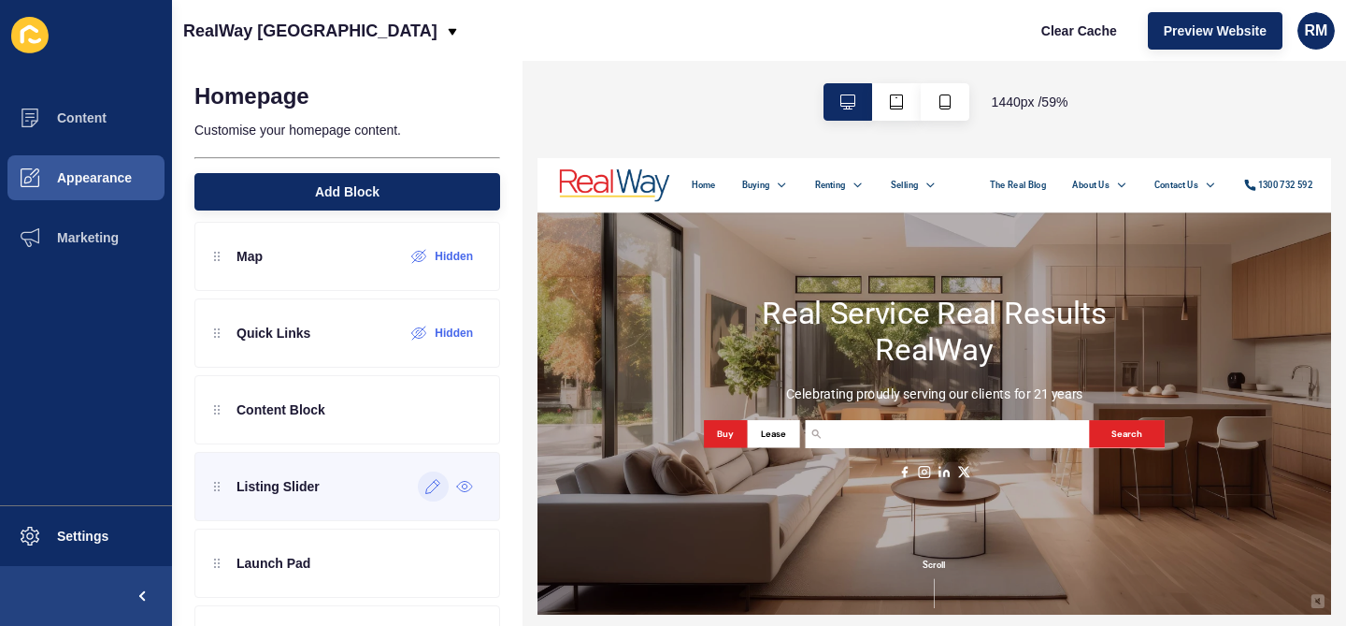
click at [423, 485] on div at bounding box center [433, 486] width 31 height 30
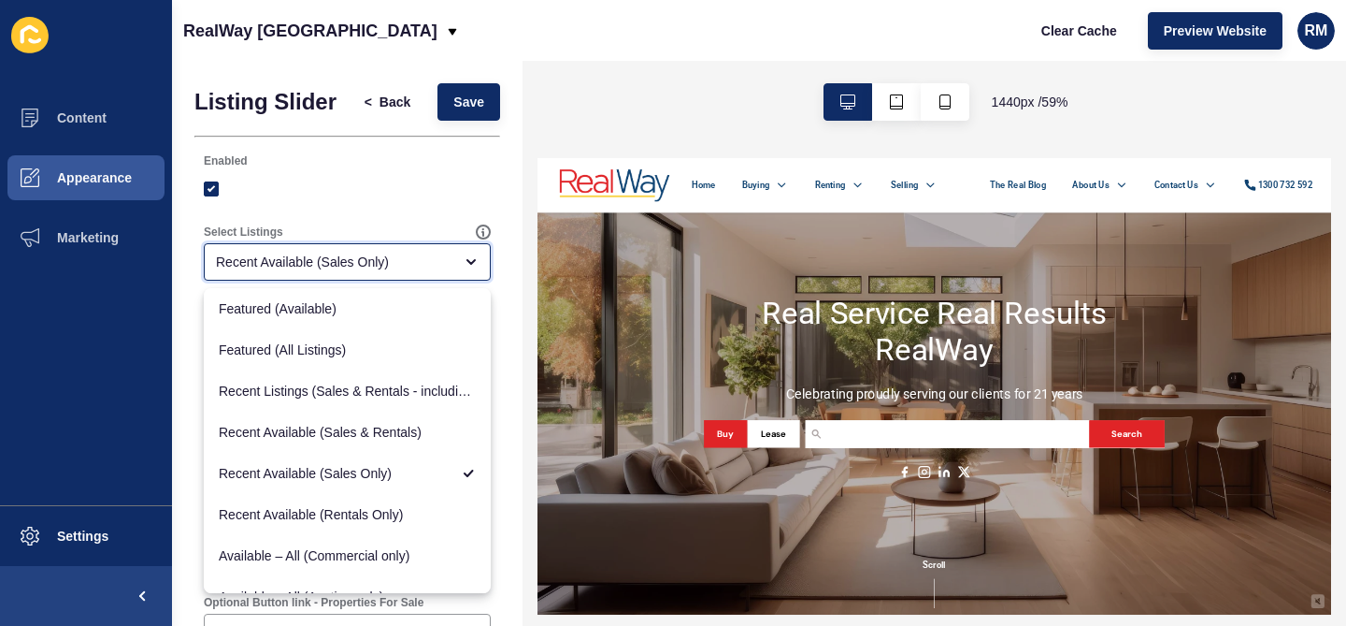
click at [396, 265] on div "Recent Available (Sales Only)" at bounding box center [334, 261] width 237 height 19
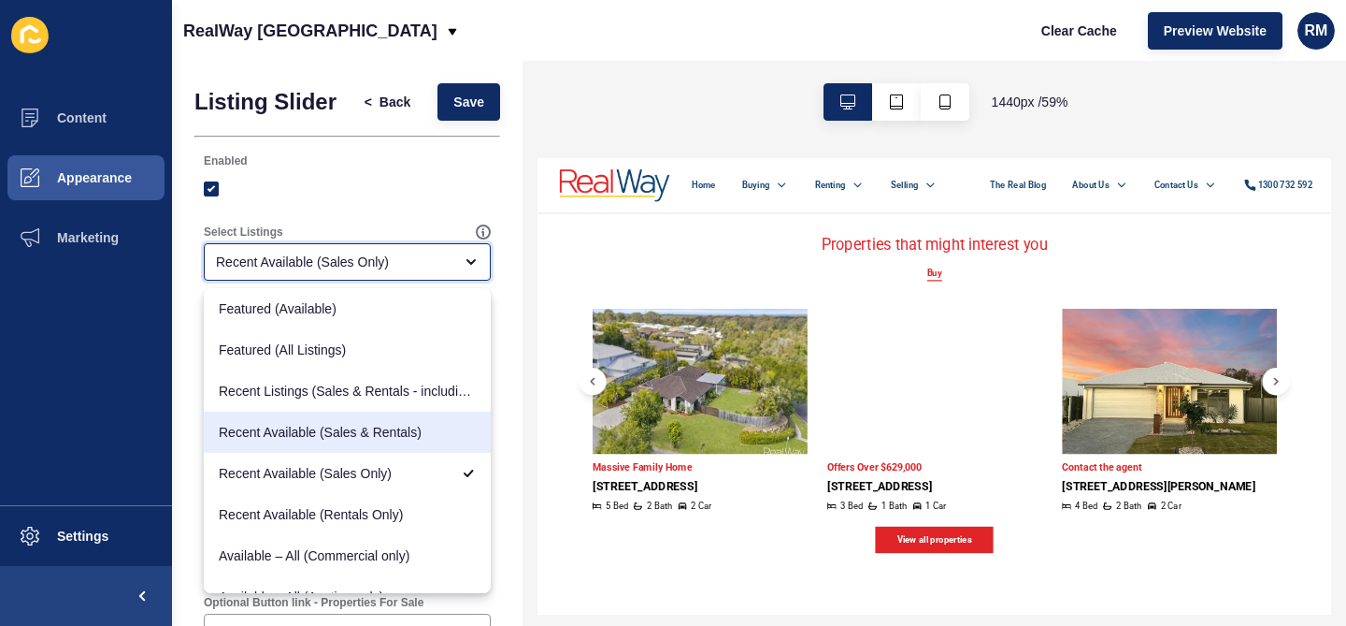
scroll to position [1476, 0]
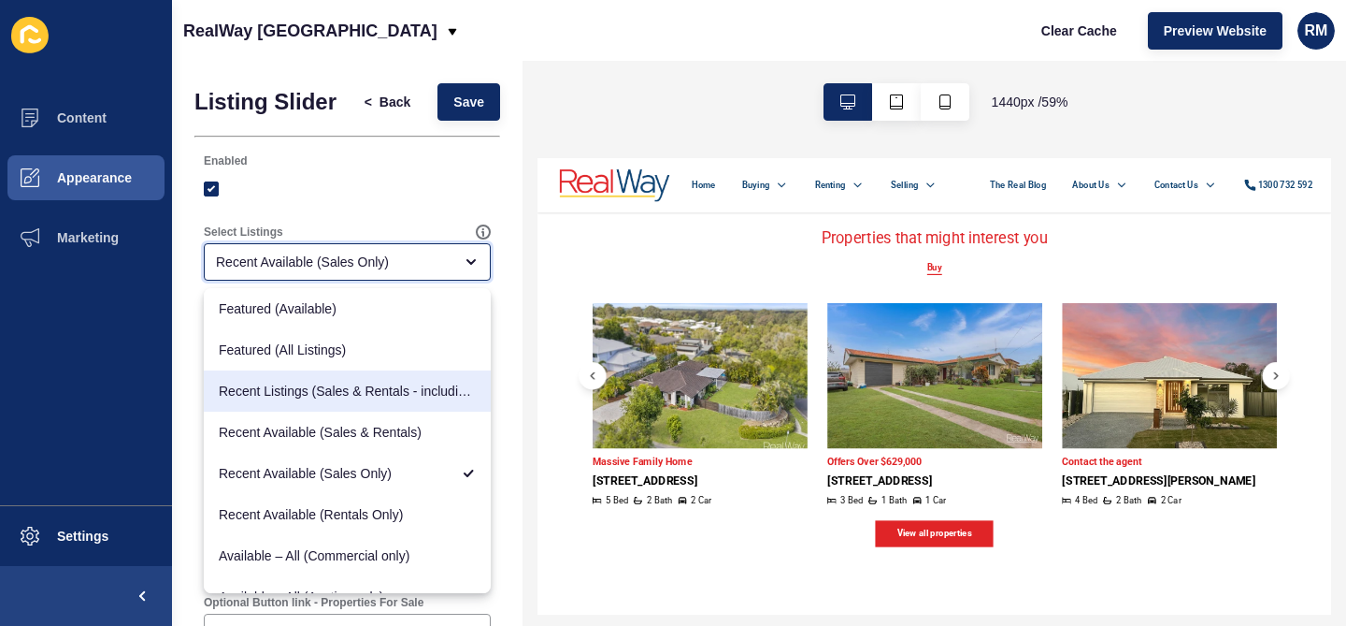
click at [418, 396] on span "Recent Listings (Sales & Rentals - including sold & leased)" at bounding box center [347, 391] width 257 height 19
type input "Recent Listings (Sales & Rentals - including sold & leased)"
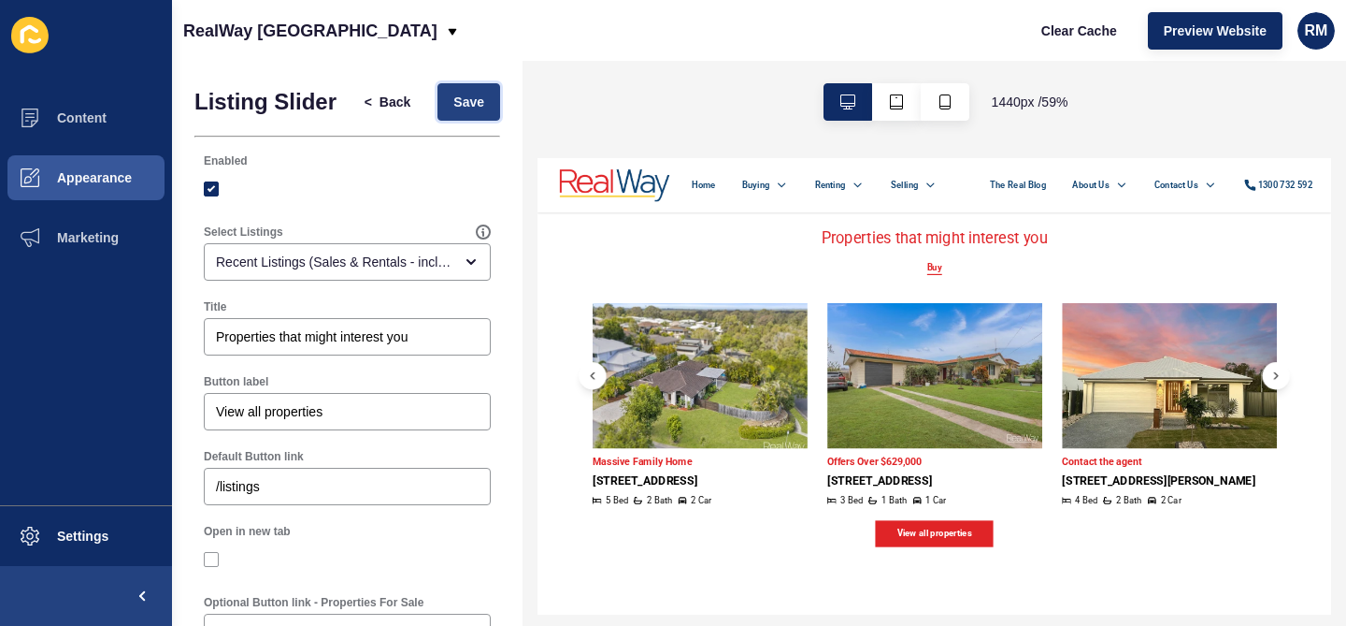
click at [465, 98] on span "Save" at bounding box center [468, 102] width 31 height 19
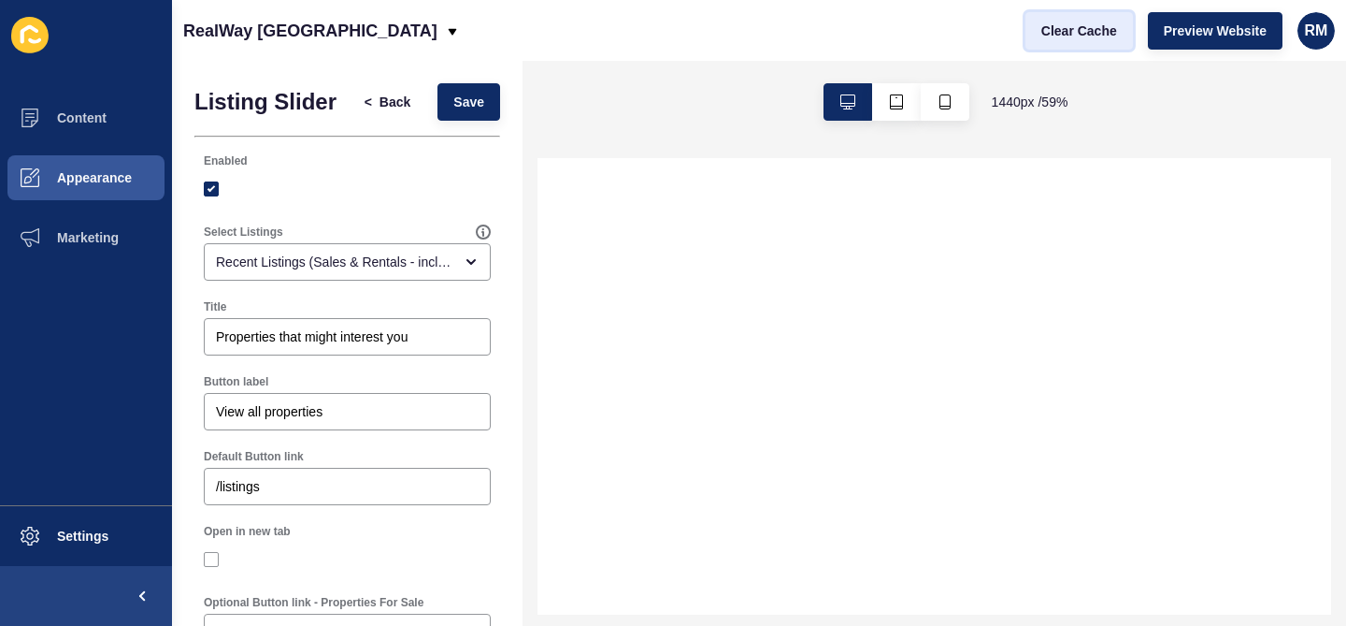
click at [1089, 24] on span "Clear Cache" at bounding box center [1080, 31] width 76 height 19
